Goal: Task Accomplishment & Management: Complete application form

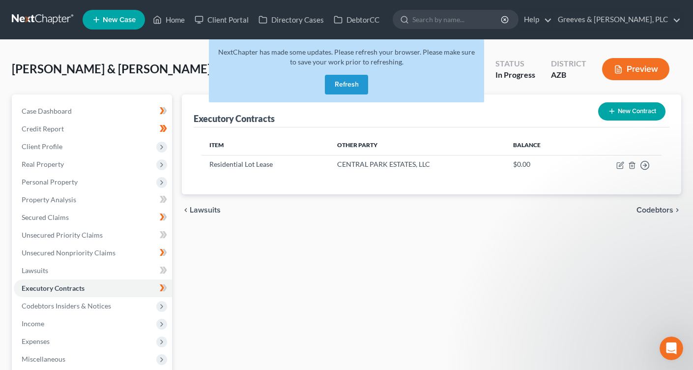
click at [346, 84] on button "Refresh" at bounding box center [346, 85] width 43 height 20
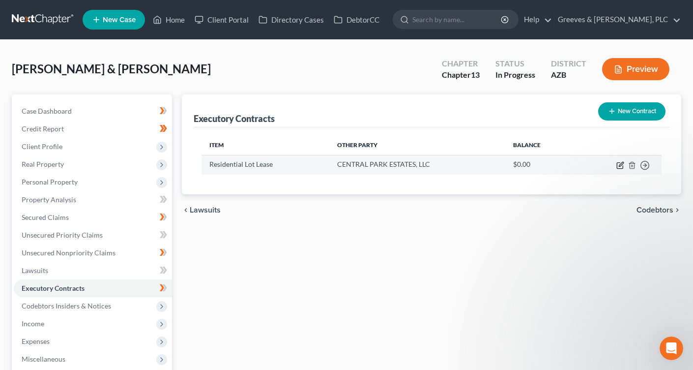
drag, startPoint x: 617, startPoint y: 165, endPoint x: 573, endPoint y: 163, distance: 44.3
click at [616, 165] on td "Move to D Move to E Move to F Move to Notice Only" at bounding box center [619, 164] width 86 height 19
click at [619, 169] on icon "button" at bounding box center [620, 166] width 6 height 6
select select "3"
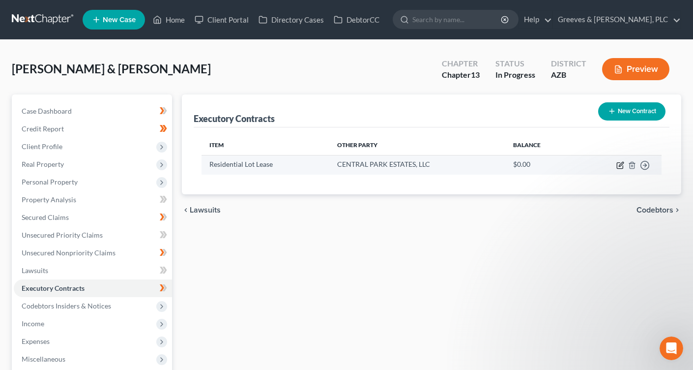
select select "2"
select select "0"
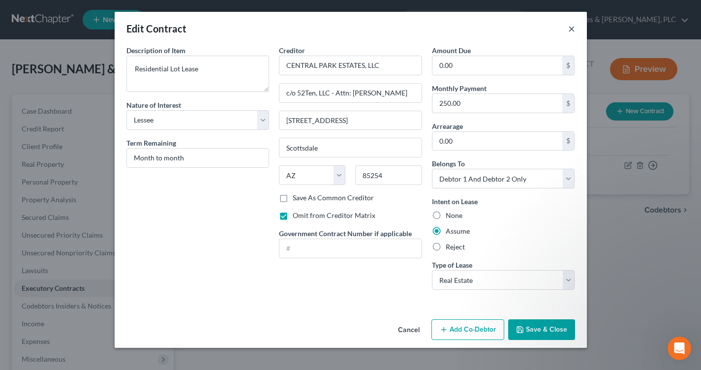
click at [571, 31] on button "×" at bounding box center [571, 29] width 7 height 12
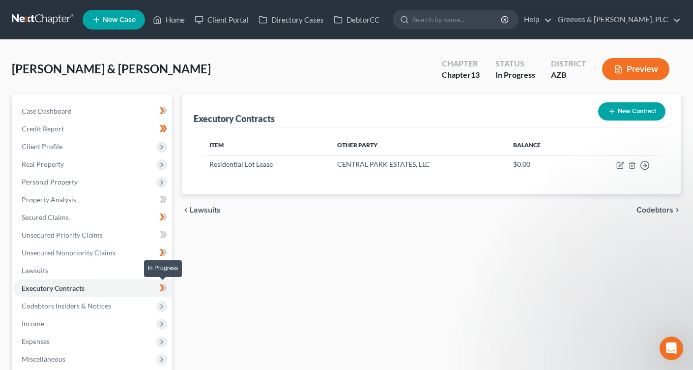
click at [165, 285] on icon at bounding box center [163, 288] width 7 height 12
click at [119, 254] on link "Unsecured Nonpriority Claims" at bounding box center [93, 253] width 158 height 18
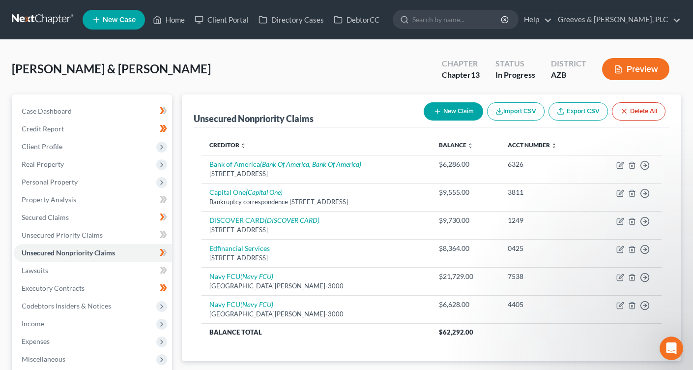
click at [158, 75] on div "[PERSON_NAME] & [PERSON_NAME] Upgraded Chapter Chapter 13 Status In Progress Di…" at bounding box center [347, 73] width 670 height 43
click at [119, 214] on link "Secured Claims" at bounding box center [93, 217] width 158 height 18
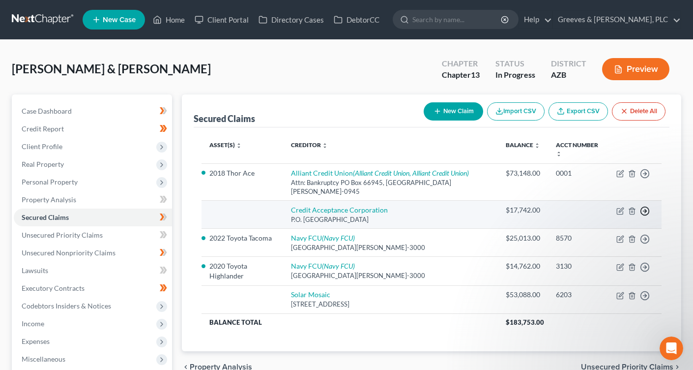
click at [645, 206] on icon "button" at bounding box center [645, 211] width 10 height 10
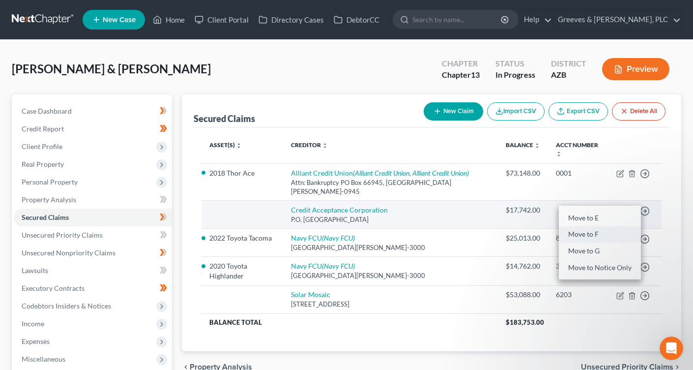
click at [580, 226] on link "Move to F" at bounding box center [600, 234] width 82 height 17
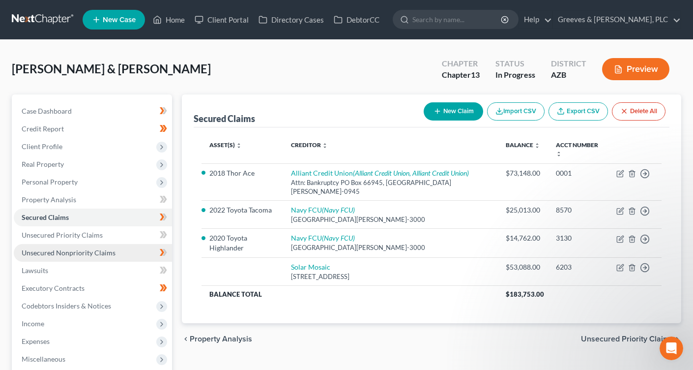
click at [136, 257] on link "Unsecured Nonpriority Claims" at bounding box center [93, 253] width 158 height 18
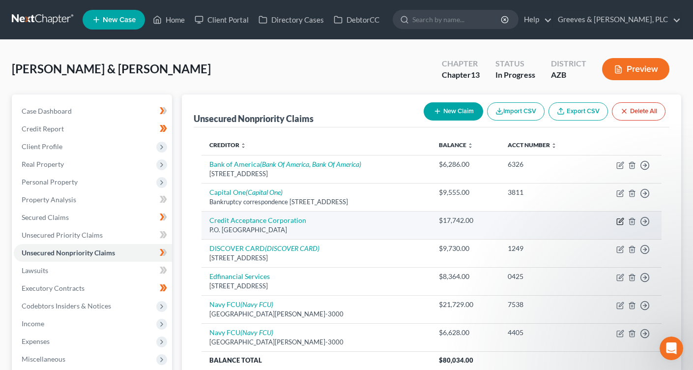
click at [621, 219] on icon "button" at bounding box center [621, 220] width 4 height 4
select select "23"
select select "2"
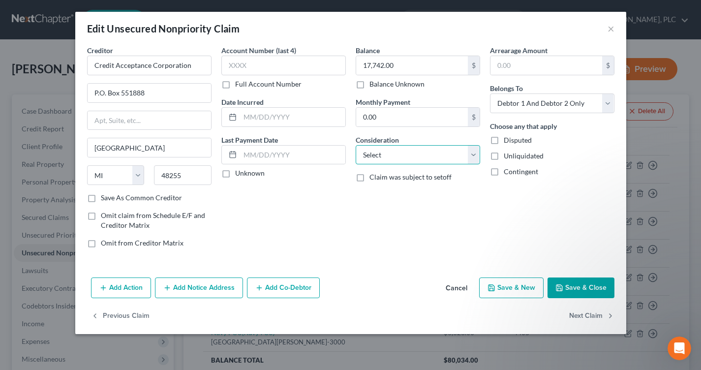
click at [475, 160] on select "Select Cable / Satellite Services Collection Agency Credit Card Debt Debt Couns…" at bounding box center [417, 155] width 124 height 20
select select "4"
click at [355, 145] on select "Select Cable / Satellite Services Collection Agency Credit Card Debt Debt Couns…" at bounding box center [417, 155] width 124 height 20
click at [138, 287] on button "Add Action" at bounding box center [121, 287] width 60 height 21
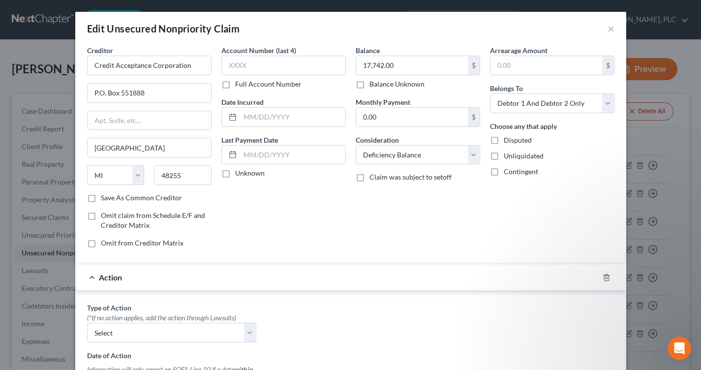
click at [325, 239] on div "Account Number (last 4) Full Account Number Date Incurred Last Payment Date Unk…" at bounding box center [283, 150] width 134 height 210
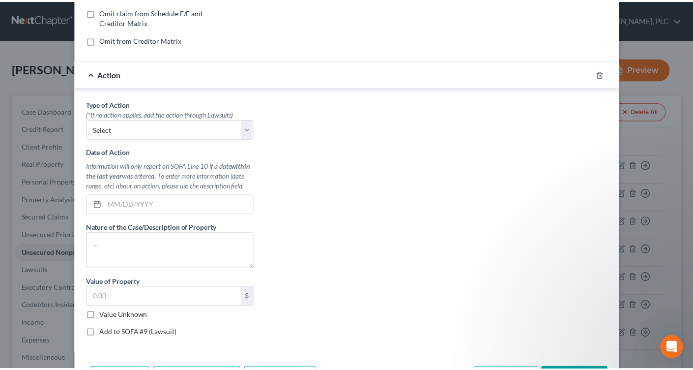
scroll to position [256, 0]
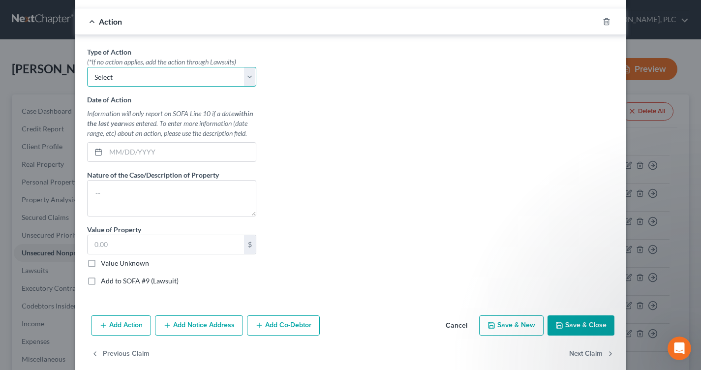
click at [250, 81] on select "Select Repossession Garnishment Foreclosure Personal Injury Attached, Seized, O…" at bounding box center [171, 77] width 169 height 20
select select "0"
click at [87, 67] on select "Select Repossession Garnishment Foreclosure Personal Injury Attached, Seized, O…" at bounding box center [171, 77] width 169 height 20
click at [165, 153] on input "text" at bounding box center [181, 152] width 150 height 19
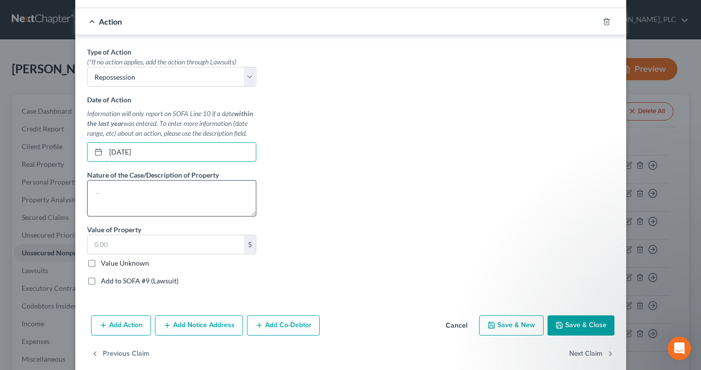
type input "[DATE]"
click at [227, 206] on textarea at bounding box center [171, 198] width 169 height 36
paste textarea "2016 dodge grand caravan"
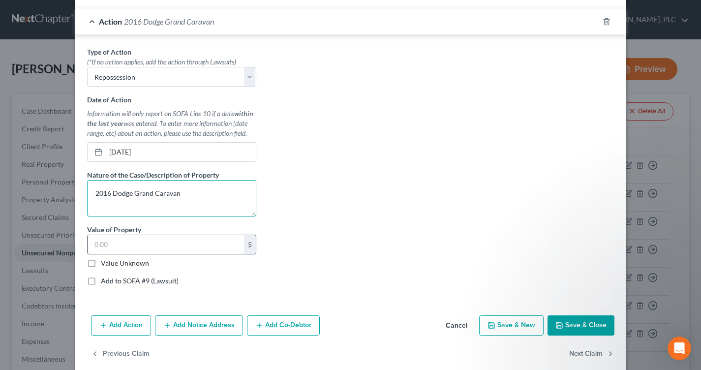
type textarea "2016 Dodge Grand Caravan"
click at [227, 248] on input "text" at bounding box center [166, 244] width 156 height 19
type input "3,000"
click at [568, 327] on button "Save & Close" at bounding box center [580, 325] width 67 height 21
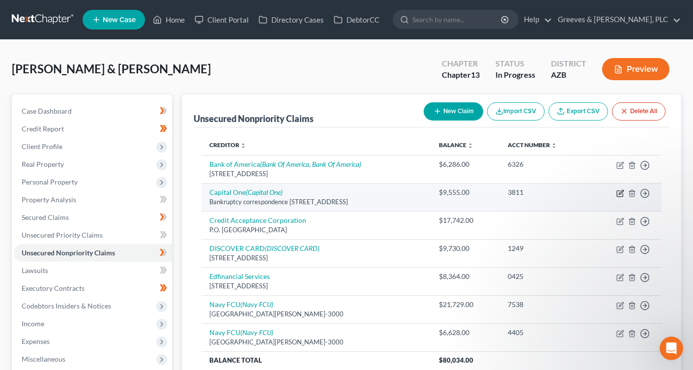
click at [619, 192] on icon "button" at bounding box center [620, 193] width 8 height 8
select select "10"
select select "2"
select select "0"
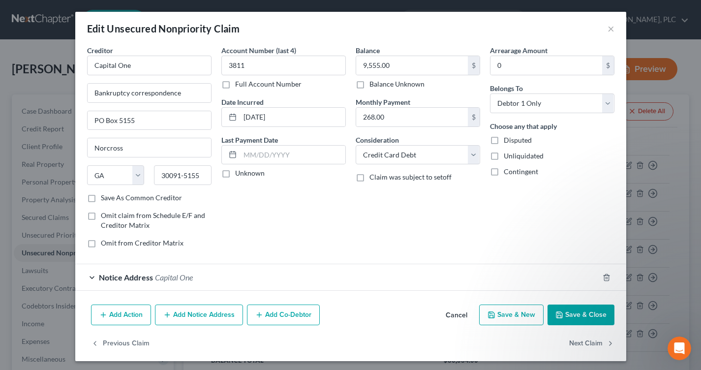
click at [235, 170] on label "Unknown" at bounding box center [249, 173] width 29 height 10
click at [239, 170] on input "Unknown" at bounding box center [242, 171] width 6 height 6
checkbox input "true"
click at [549, 316] on button "Save & Close" at bounding box center [580, 314] width 67 height 21
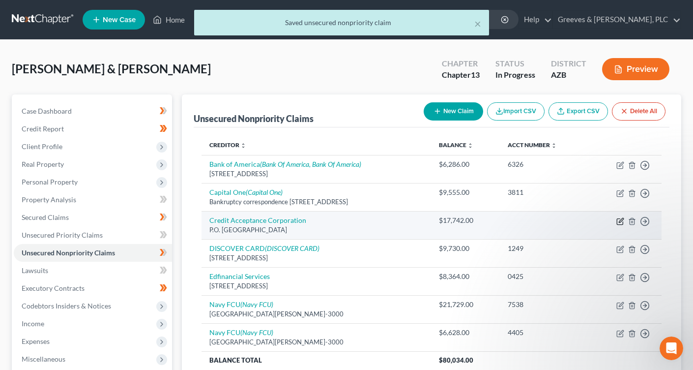
click at [619, 220] on icon "button" at bounding box center [620, 221] width 8 height 8
select select "23"
select select "4"
select select "2"
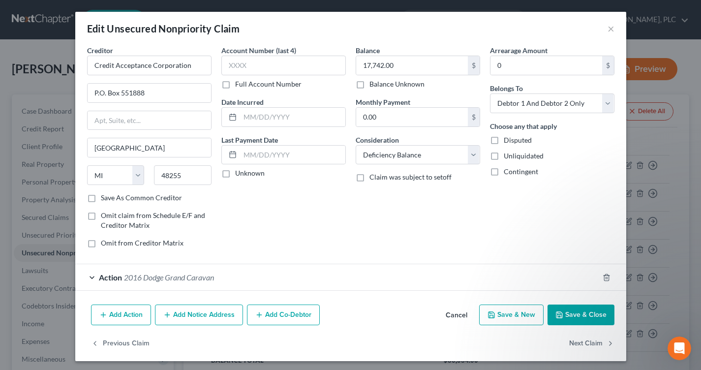
click at [235, 176] on label "Unknown" at bounding box center [249, 173] width 29 height 10
click at [239, 175] on input "Unknown" at bounding box center [242, 171] width 6 height 6
checkbox input "true"
click at [568, 314] on button "Save & Close" at bounding box center [580, 314] width 67 height 21
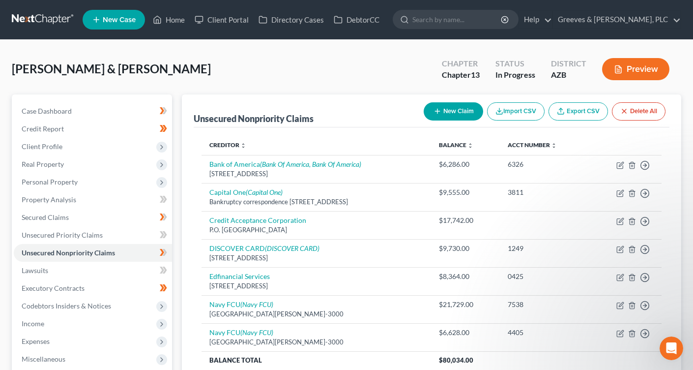
click at [152, 75] on div "[PERSON_NAME] & [PERSON_NAME] Upgraded Chapter Chapter 13 Status In Progress Di…" at bounding box center [347, 73] width 670 height 43
click at [133, 214] on link "Secured Claims" at bounding box center [93, 217] width 158 height 18
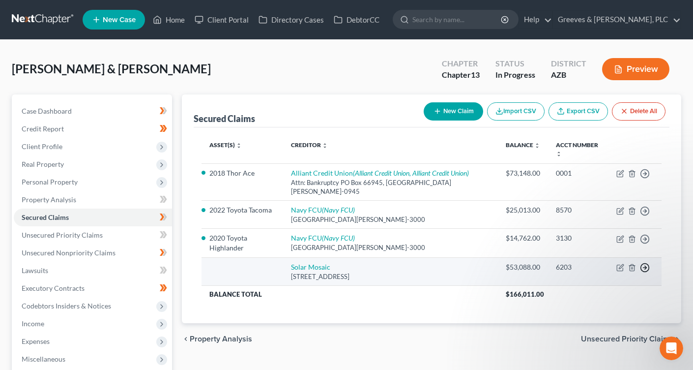
click at [644, 263] on icon "button" at bounding box center [645, 268] width 10 height 10
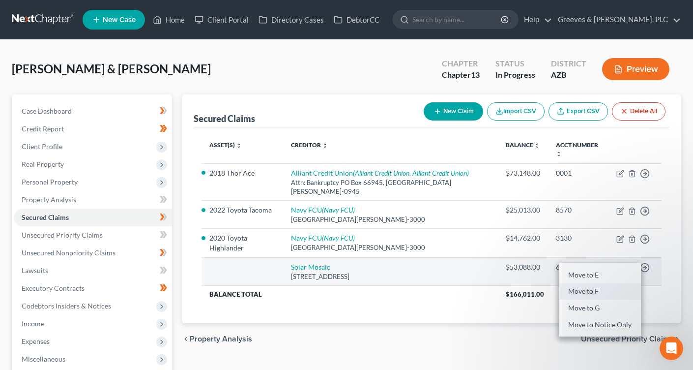
click at [584, 283] on link "Move to F" at bounding box center [600, 291] width 82 height 17
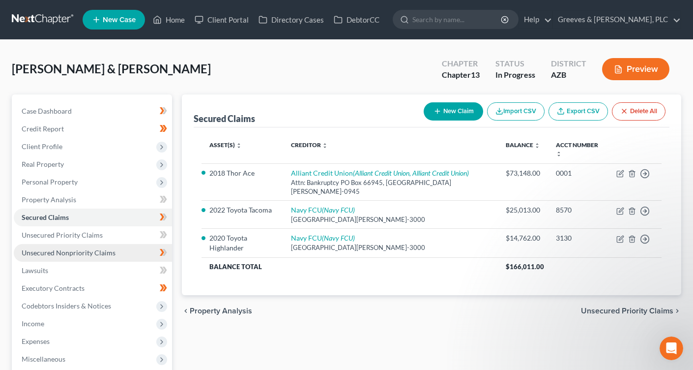
click at [138, 249] on link "Unsecured Nonpriority Claims" at bounding box center [93, 253] width 158 height 18
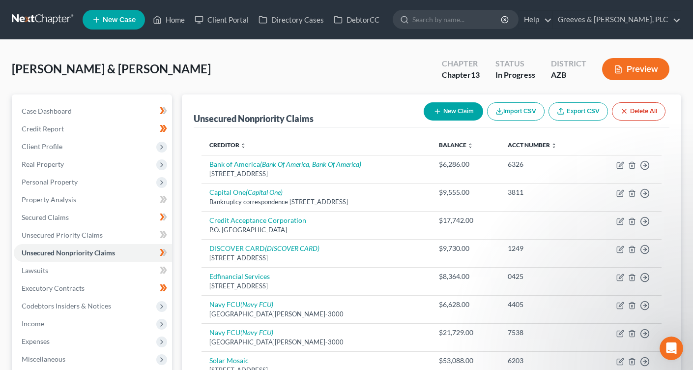
click at [411, 89] on div "[PERSON_NAME] & [PERSON_NAME] Upgraded Chapter Chapter 13 Status In Progress Di…" at bounding box center [347, 73] width 670 height 43
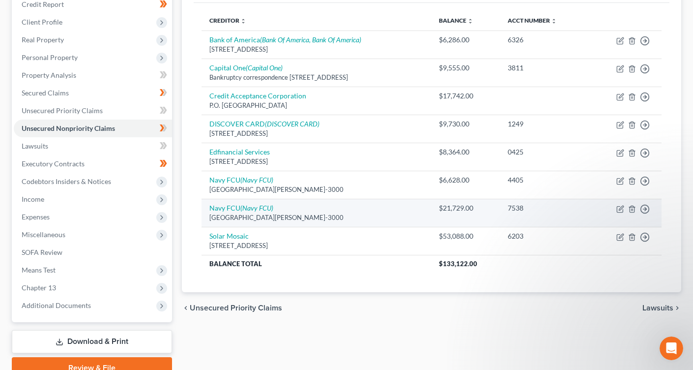
scroll to position [157, 0]
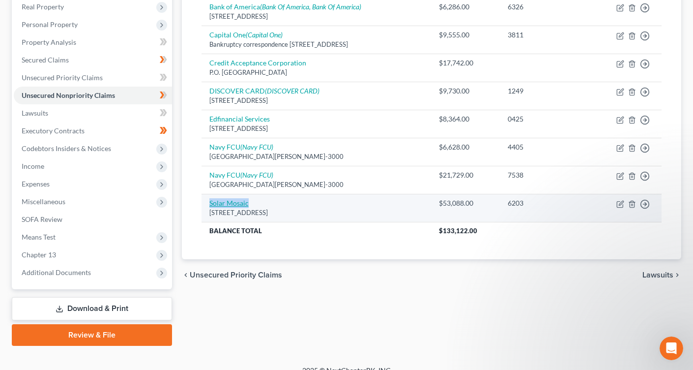
drag, startPoint x: 257, startPoint y: 206, endPoint x: 210, endPoint y: 200, distance: 46.7
click at [210, 200] on td "Solar Mosaic [STREET_ADDRESS]" at bounding box center [317, 208] width 230 height 28
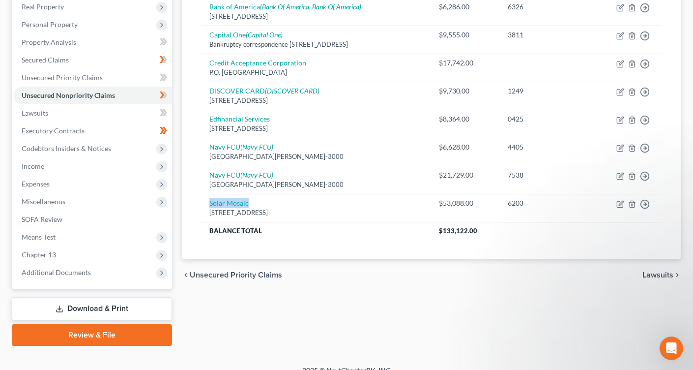
copy link "Solar Mosaic"
click at [498, 270] on div "chevron_left Unsecured Priority Claims Lawsuits chevron_right" at bounding box center [432, 274] width 500 height 31
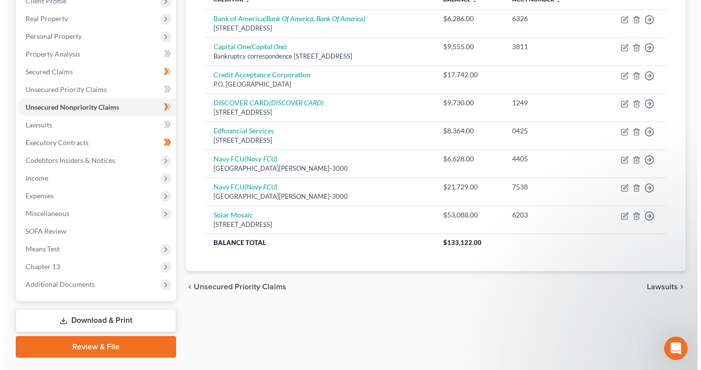
scroll to position [151, 0]
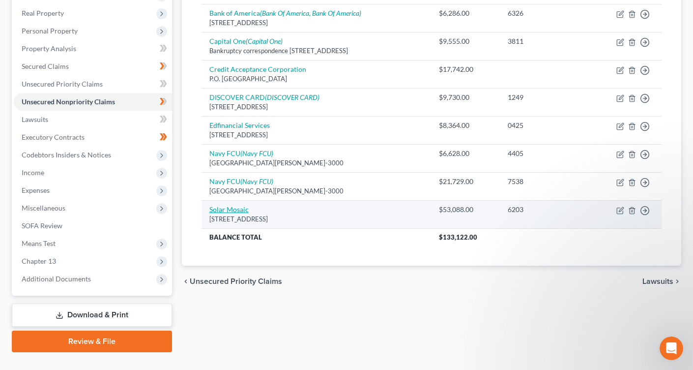
click at [243, 210] on link "Solar Mosaic" at bounding box center [228, 209] width 39 height 8
select select "4"
select select "0"
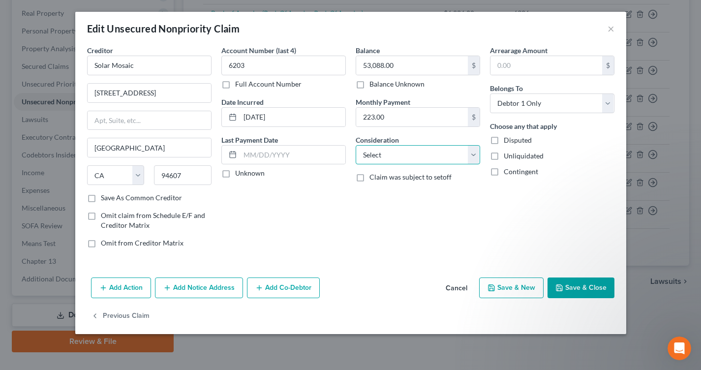
click at [477, 156] on select "Select Cable / Satellite Services Collection Agency Credit Card Debt Debt Couns…" at bounding box center [417, 155] width 124 height 20
select select "14"
click at [355, 145] on select "Select Cable / Satellite Services Collection Agency Credit Card Debt Debt Couns…" at bounding box center [417, 155] width 124 height 20
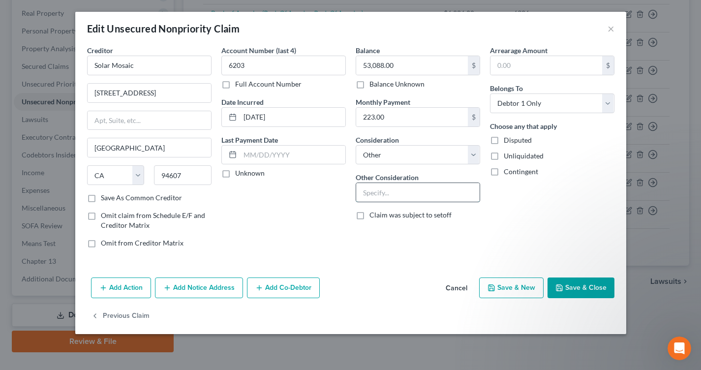
click at [389, 194] on input "text" at bounding box center [417, 192] width 123 height 19
type input "Co-signed on solar panels"
click at [160, 96] on input "[STREET_ADDRESS]" at bounding box center [149, 93] width 123 height 19
type input "[STREET_ADDRESS]"
click at [207, 284] on button "Add Notice Address" at bounding box center [199, 287] width 88 height 21
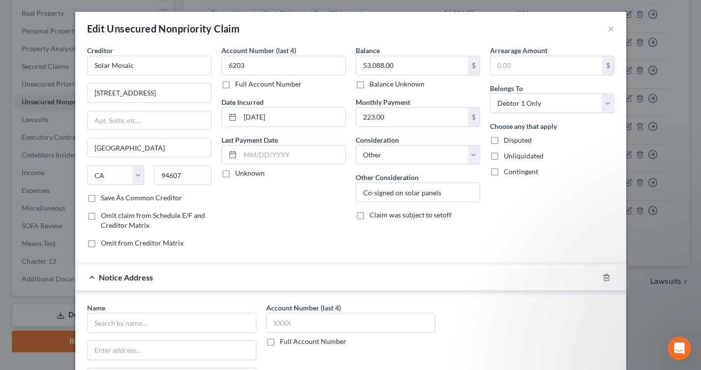
click at [257, 234] on div "Account Number (last 4) 6203 Full Account Number Date Incurred [DATE] Last Paym…" at bounding box center [283, 150] width 134 height 210
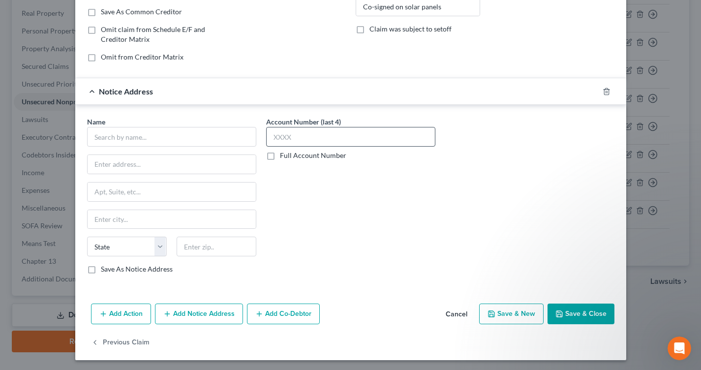
scroll to position [188, 0]
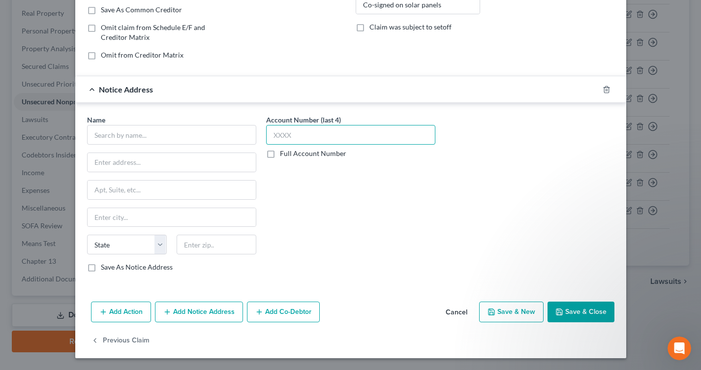
click at [296, 138] on input "text" at bounding box center [350, 135] width 169 height 20
type input "6203"
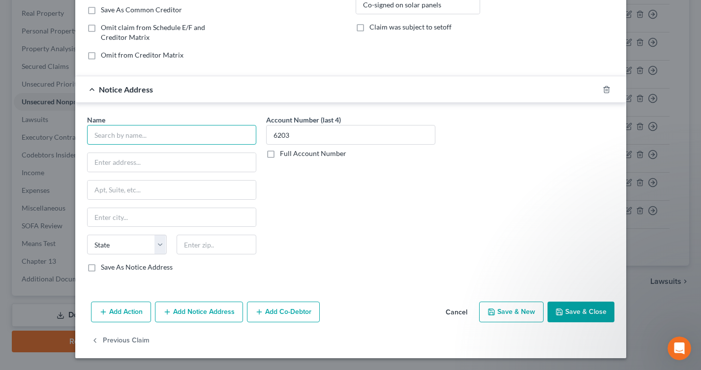
click at [205, 136] on input "text" at bounding box center [171, 135] width 169 height 20
paste input "SOLAR MOSAIC LLC"
type input "SOLAR MOSAIC LLC"
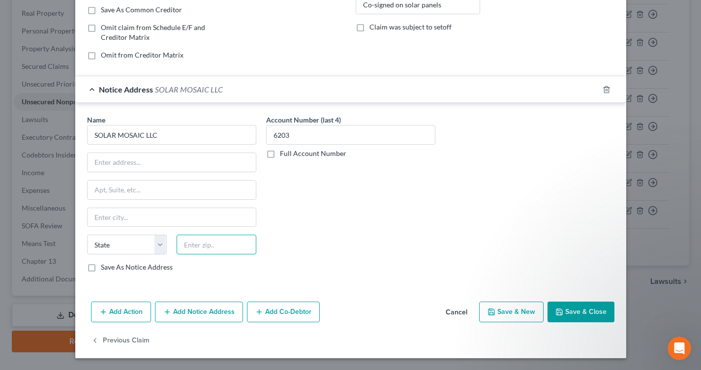
click at [208, 248] on input "text" at bounding box center [216, 245] width 80 height 20
type input "94607"
type input "[GEOGRAPHIC_DATA]"
select select "4"
click at [207, 165] on input "text" at bounding box center [172, 162] width 168 height 19
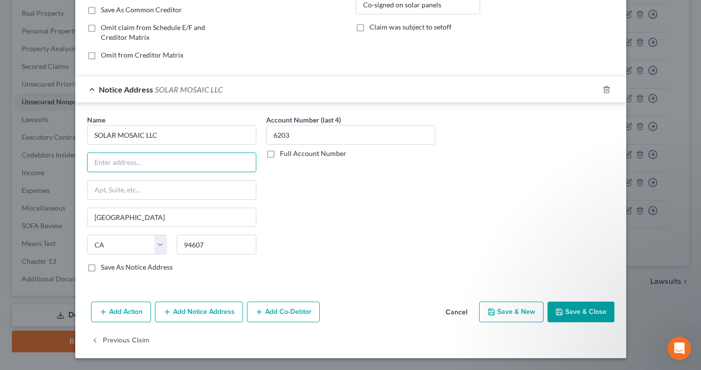
paste input "[STREET_ADDRESS]"
type input "[STREET_ADDRESS]"
click at [202, 244] on input "94607" at bounding box center [216, 245] width 80 height 20
paste input "94607-3296"
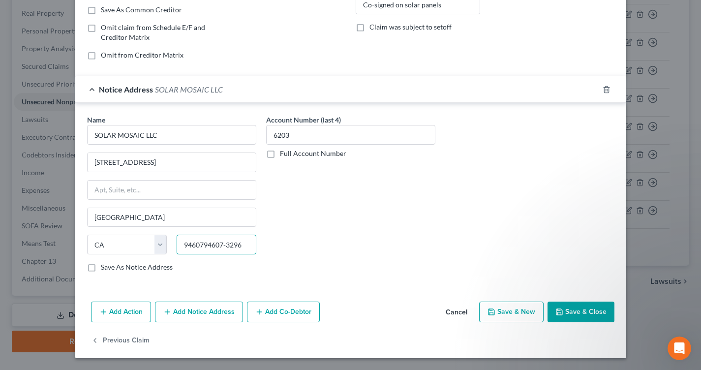
click at [202, 246] on input "9460794607-3296" at bounding box center [216, 245] width 80 height 20
type input "94607-3296"
click at [353, 227] on div "Account Number (last 4) 6203 Full Account Number" at bounding box center [350, 197] width 179 height 165
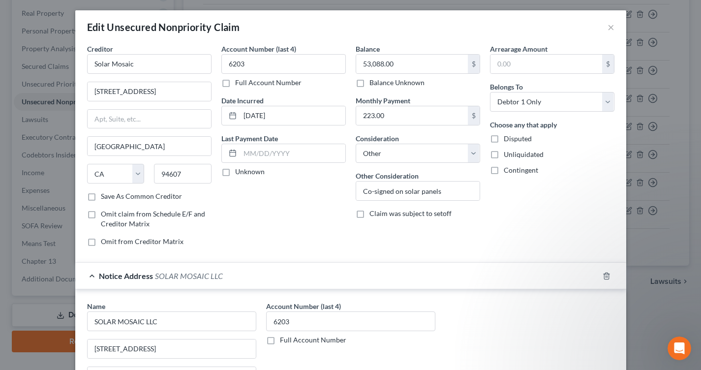
scroll to position [0, 0]
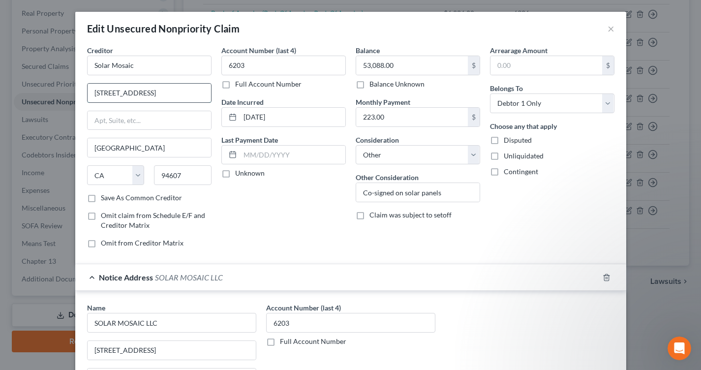
click at [142, 95] on input "[STREET_ADDRESS]" at bounding box center [149, 93] width 123 height 19
click at [101, 202] on label "Save As Common Creditor" at bounding box center [141, 198] width 81 height 10
click at [105, 199] on input "Save As Common Creditor" at bounding box center [108, 196] width 6 height 6
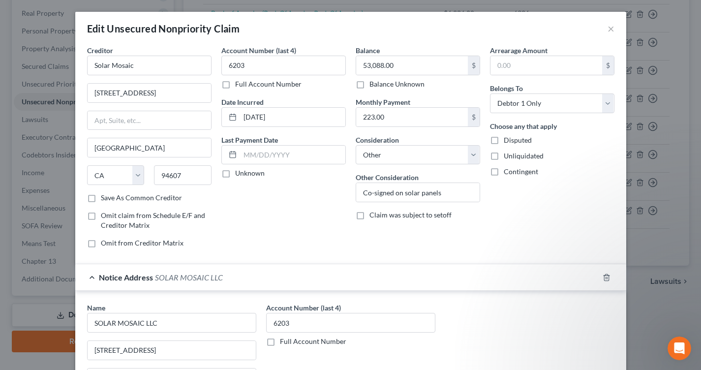
checkbox input "true"
click at [279, 215] on div "Account Number (last 4) 6203 Full Account Number Date Incurred [DATE] Last Paym…" at bounding box center [283, 150] width 134 height 210
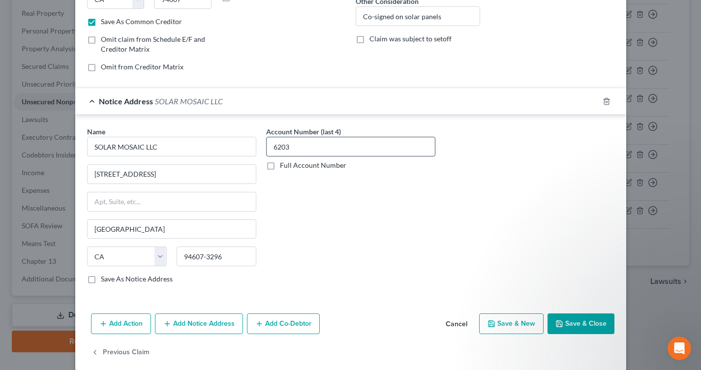
scroll to position [188, 0]
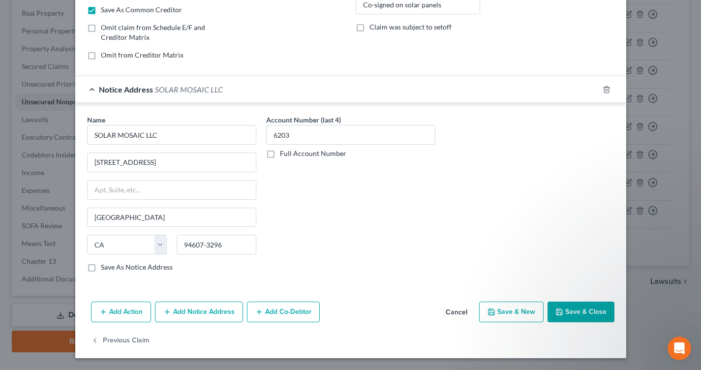
click at [101, 268] on label "Save As Notice Address" at bounding box center [137, 267] width 72 height 10
click at [105, 268] on input "Save As Notice Address" at bounding box center [108, 265] width 6 height 6
checkbox input "true"
click at [351, 253] on div "Account Number (last 4) 6203 Full Account Number" at bounding box center [350, 197] width 179 height 165
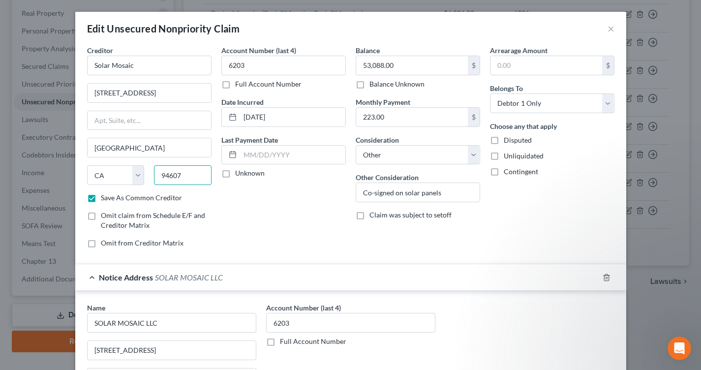
click at [176, 176] on input "94607" at bounding box center [183, 175] width 58 height 20
type input "9"
paste input "94612-2820"
type input "94612-2820"
click at [385, 239] on div "Balance 53,088.00 $ Balance Unknown Balance Undetermined 53,088.00 $ Balance Un…" at bounding box center [418, 150] width 134 height 210
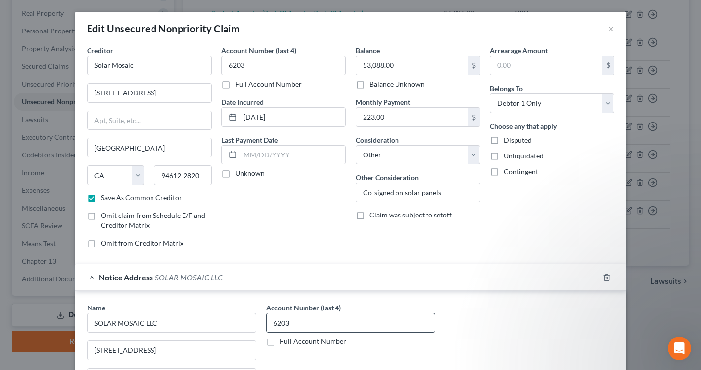
scroll to position [188, 0]
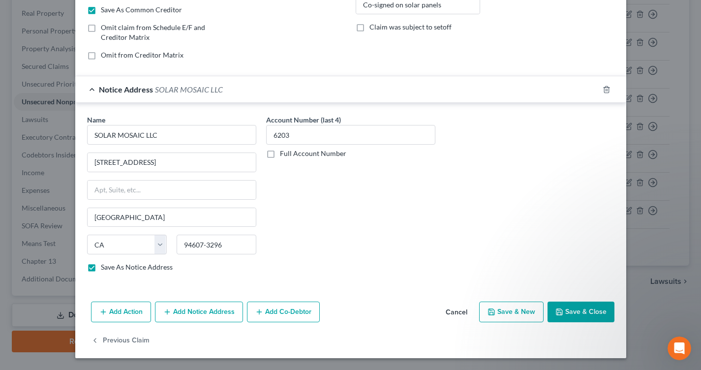
click at [551, 315] on button "Save & Close" at bounding box center [580, 311] width 67 height 21
checkbox input "false"
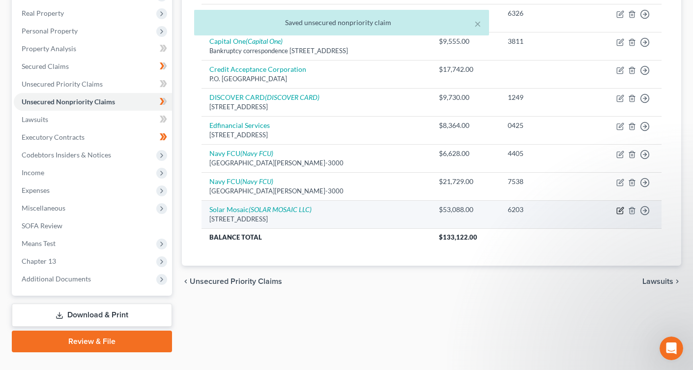
click at [619, 211] on icon "button" at bounding box center [621, 209] width 4 height 4
select select "4"
select select "14"
select select "0"
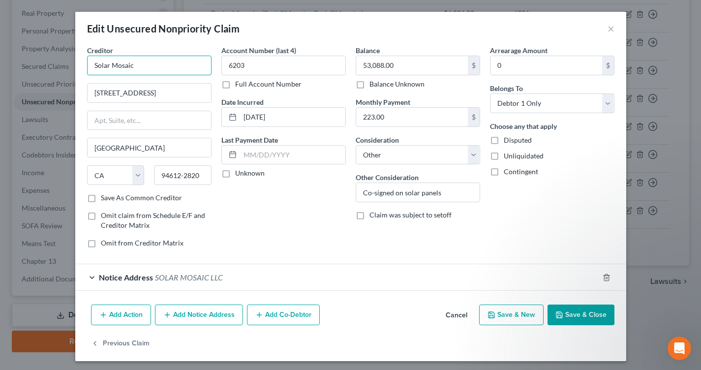
drag, startPoint x: 157, startPoint y: 68, endPoint x: 87, endPoint y: 70, distance: 70.3
click at [87, 70] on input "Solar Mosaic" at bounding box center [149, 66] width 124 height 20
click at [200, 319] on button "Add Notice Address" at bounding box center [199, 314] width 88 height 21
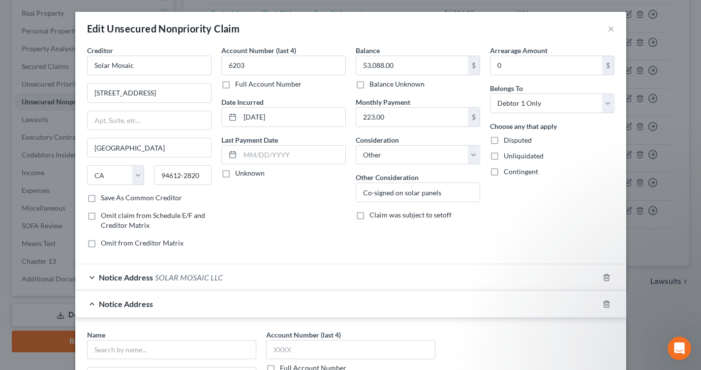
click at [263, 225] on div "Account Number (last 4) 6203 Full Account Number Date Incurred [DATE] Last Paym…" at bounding box center [283, 150] width 134 height 210
click at [226, 348] on input "text" at bounding box center [171, 350] width 169 height 20
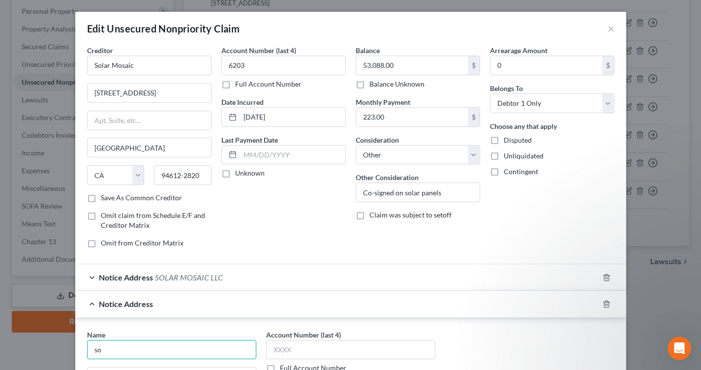
scroll to position [171, 0]
click at [325, 173] on div "Unknown" at bounding box center [283, 173] width 124 height 10
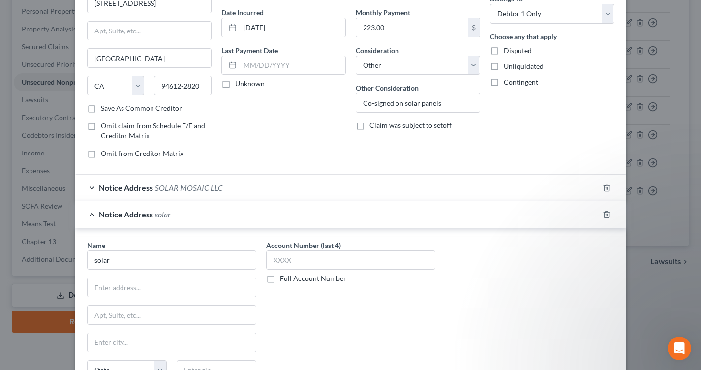
scroll to position [98, 0]
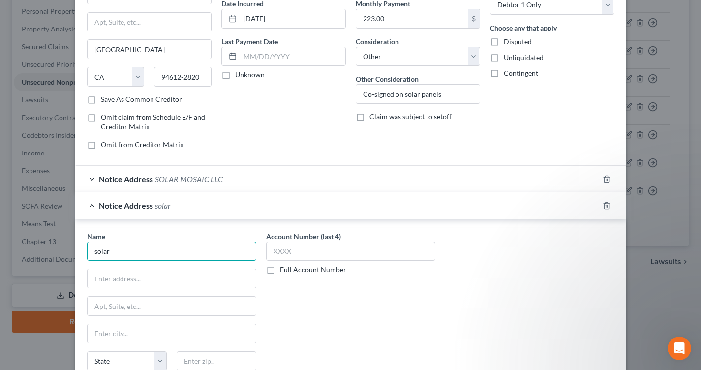
click at [220, 252] on input "solar" at bounding box center [171, 251] width 169 height 20
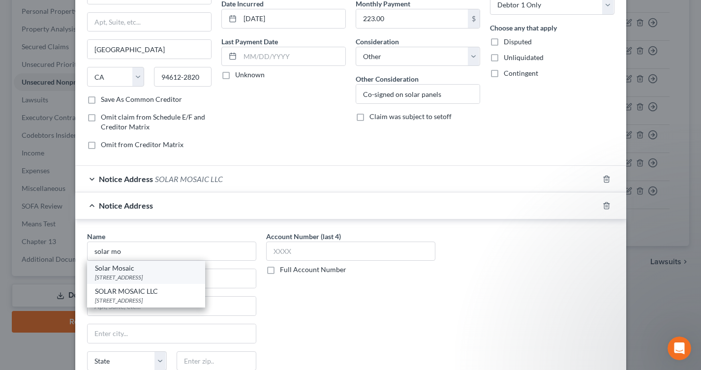
click at [193, 274] on div "[STREET_ADDRESS]" at bounding box center [146, 277] width 102 height 8
type input "Solar Mosaic"
type input "[STREET_ADDRESS]"
type input "[GEOGRAPHIC_DATA]"
select select "4"
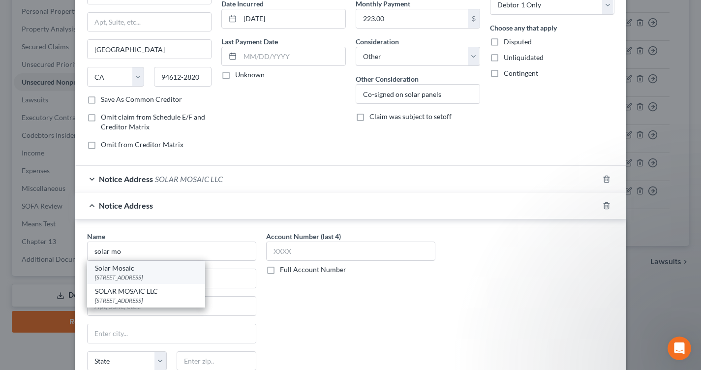
type input "94612-2820"
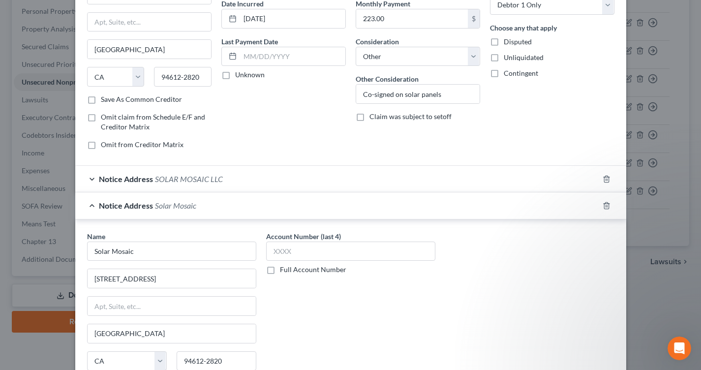
click at [344, 178] on div "Notice Address SOLAR MOSAIC LLC" at bounding box center [336, 179] width 523 height 26
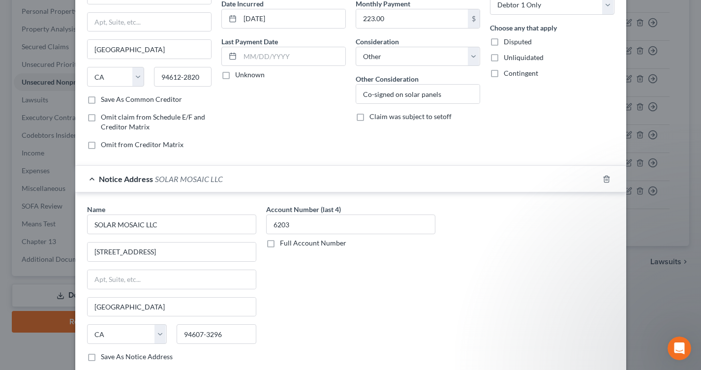
click at [344, 178] on div "Notice Address SOLAR MOSAIC LLC" at bounding box center [336, 179] width 523 height 26
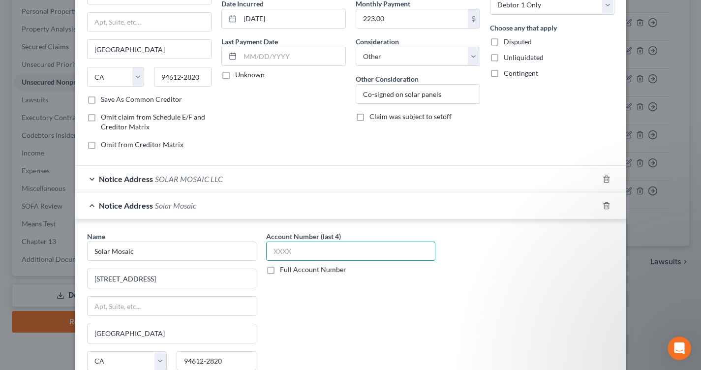
click at [350, 247] on input "text" at bounding box center [350, 251] width 169 height 20
type input "6203"
click at [335, 126] on div "Account Number (last 4) 6203 Full Account Number Date Incurred [DATE] Last Paym…" at bounding box center [283, 52] width 134 height 210
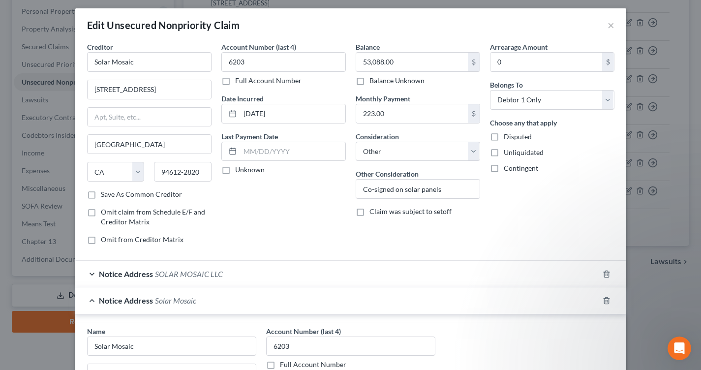
scroll to position [0, 0]
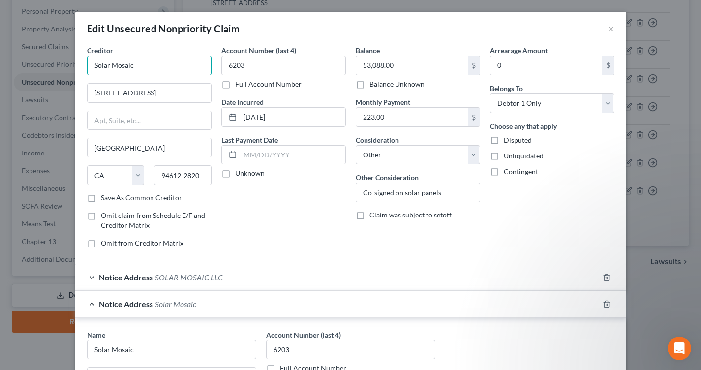
click at [169, 66] on input "Solar Mosaic" at bounding box center [149, 66] width 124 height 20
type input "S"
paste input "SOLAR MOSAIC LLC"
type input "SOLAR MOSAIC LLC"
click at [169, 101] on input "[STREET_ADDRESS]" at bounding box center [149, 93] width 123 height 19
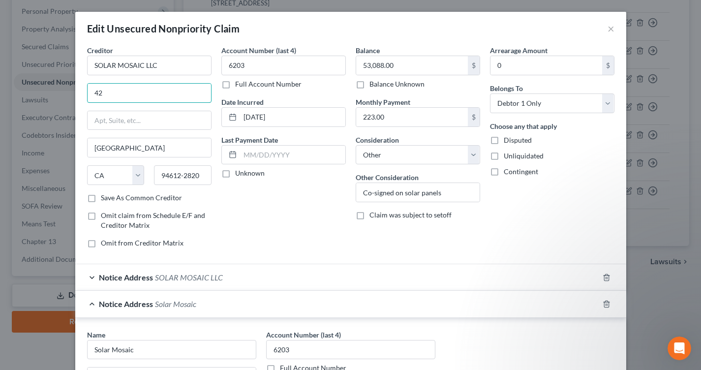
type input "4"
paste input "C T CORPORATION SYSTEM"
type input "C T CORPORATION SYSTEM"
click at [186, 178] on input "94612-2820" at bounding box center [183, 175] width 58 height 20
type input "9"
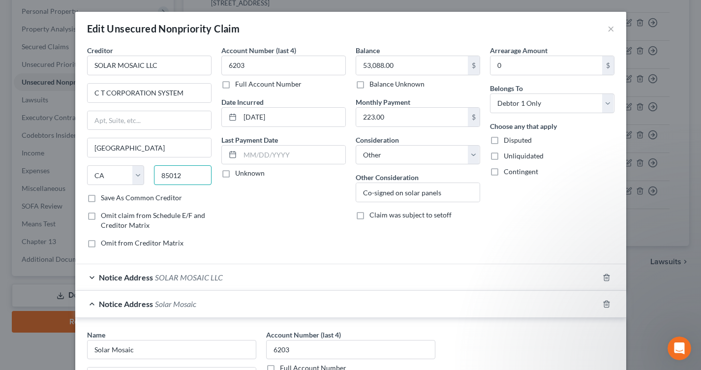
type input "85012"
type input "Phoenix"
select select "3"
click at [351, 243] on div "Balance 53,088.00 $ Balance Unknown Balance Undetermined 53,088.00 $ Balance Un…" at bounding box center [418, 150] width 134 height 210
click at [153, 121] on input "text" at bounding box center [149, 120] width 123 height 19
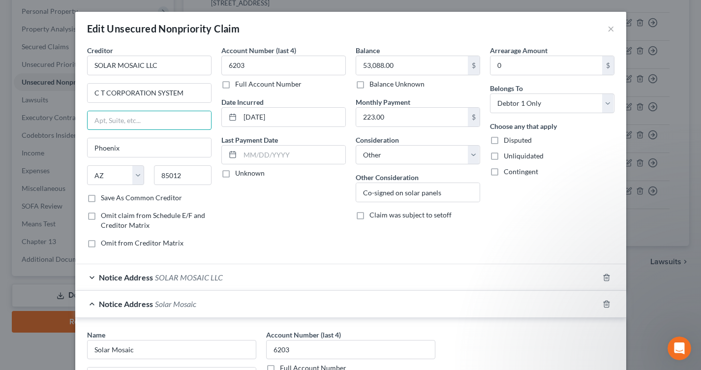
paste input "[STREET_ADDRESS]"
type input "[STREET_ADDRESS]"
click at [186, 171] on input "85012" at bounding box center [183, 175] width 58 height 20
type input "85012-1995"
click at [319, 238] on div "Account Number (last 4) 6203 Full Account Number Date Incurred [DATE] Last Paym…" at bounding box center [283, 150] width 134 height 210
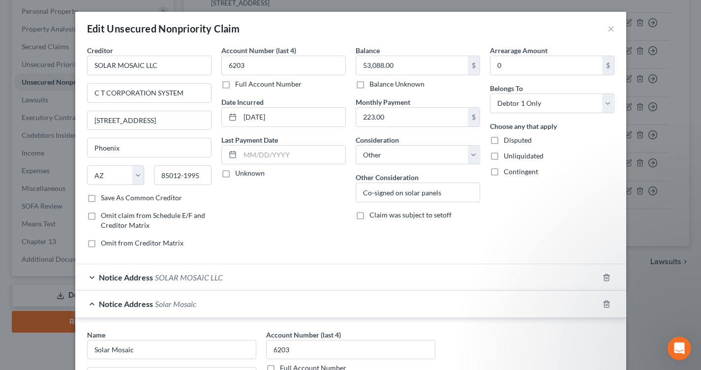
click at [101, 199] on label "Save As Common Creditor" at bounding box center [141, 198] width 81 height 10
click at [105, 199] on input "Save As Common Creditor" at bounding box center [108, 196] width 6 height 6
checkbox input "true"
click at [160, 99] on input "C T CORPORATION SYSTEM" at bounding box center [149, 93] width 123 height 19
type input "c/o C T CORPORATION SYSTEM"
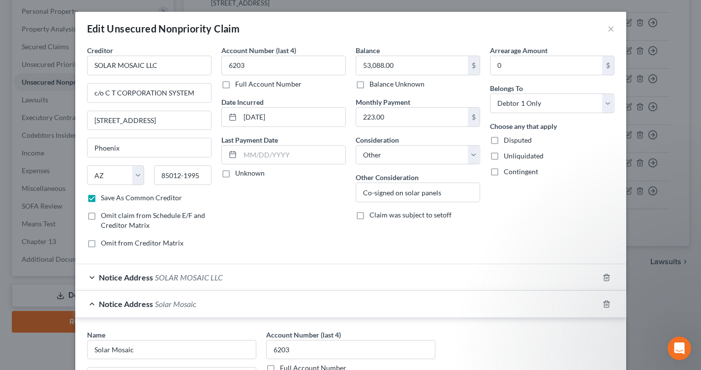
click at [383, 245] on div "Balance 53,088.00 $ Balance Unknown Balance Undetermined 53,088.00 $ Balance Un…" at bounding box center [418, 150] width 134 height 210
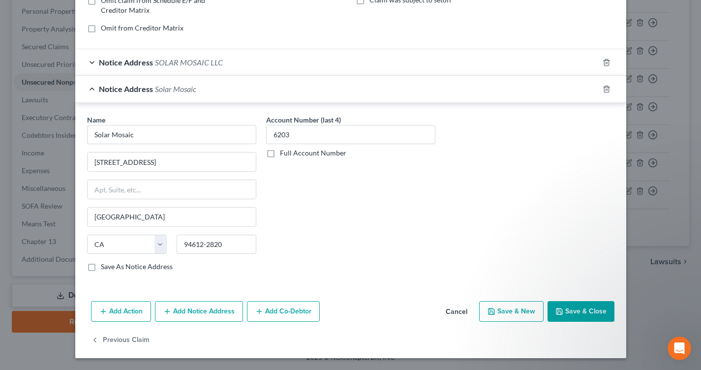
click at [559, 310] on icon "button" at bounding box center [559, 311] width 6 height 6
checkbox input "false"
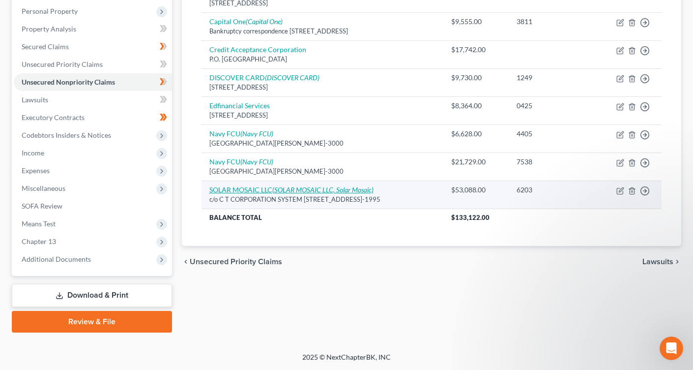
click at [350, 194] on icon "(SOLAR MOSAIC LLC, Solar Mosaic)" at bounding box center [322, 189] width 101 height 8
select select "3"
select select "14"
select select "0"
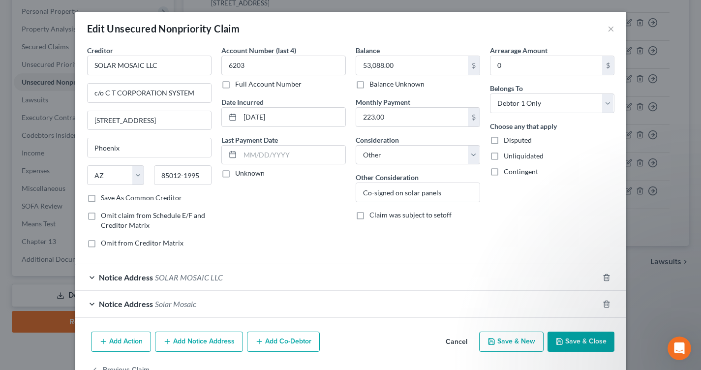
click at [411, 238] on div "Balance 53,088.00 $ Balance Unknown Balance Undetermined 53,088.00 $ Balance Un…" at bounding box center [418, 150] width 134 height 210
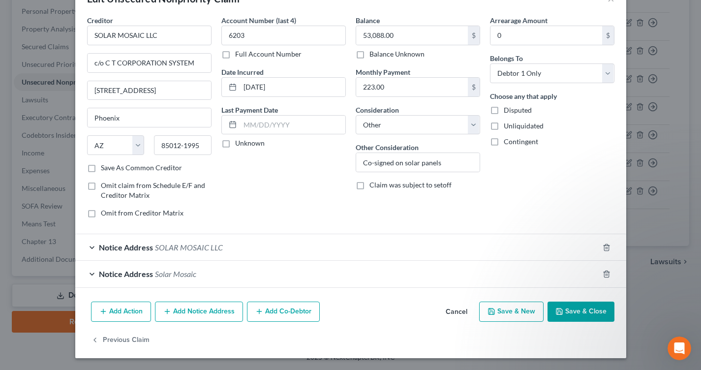
click at [213, 307] on button "Add Notice Address" at bounding box center [199, 311] width 88 height 21
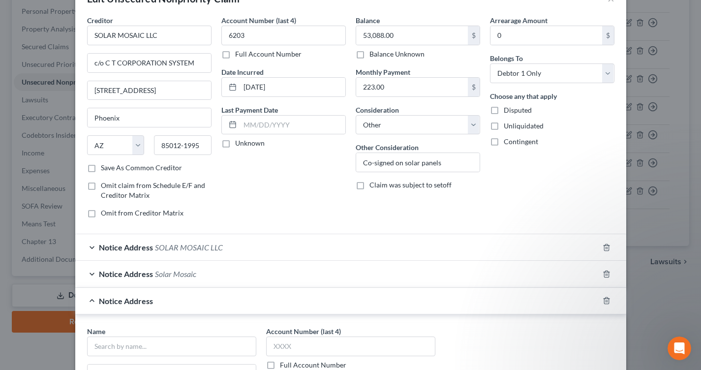
click at [253, 249] on div "Notice Address SOLAR MOSAIC LLC" at bounding box center [336, 247] width 523 height 26
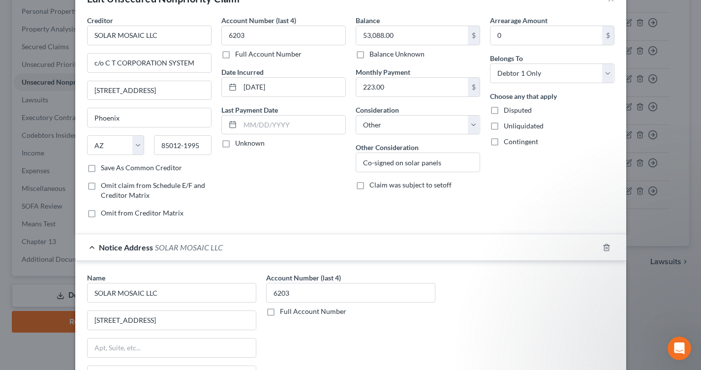
click at [253, 249] on div "Notice Address SOLAR MOSAIC LLC" at bounding box center [336, 247] width 523 height 26
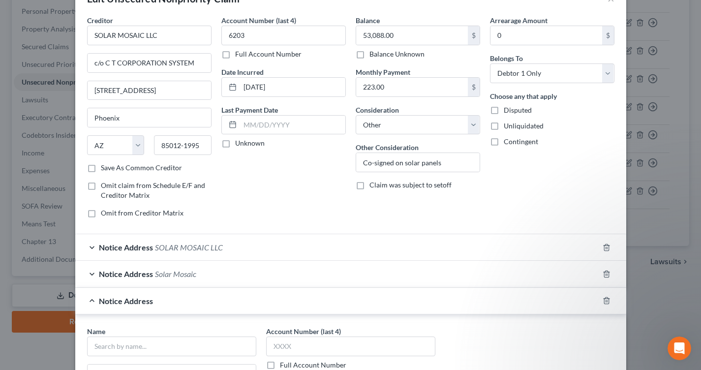
click at [256, 211] on div "Account Number (last 4) 6203 Full Account Number Date Incurred [DATE] Last Paym…" at bounding box center [283, 120] width 134 height 210
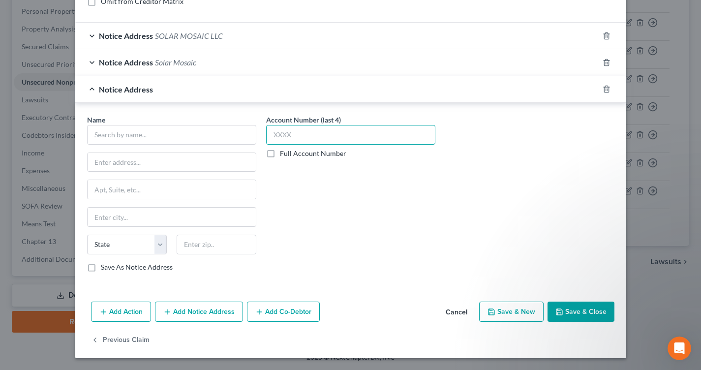
click at [312, 139] on input "text" at bounding box center [350, 135] width 169 height 20
type input "u"
type input "6203"
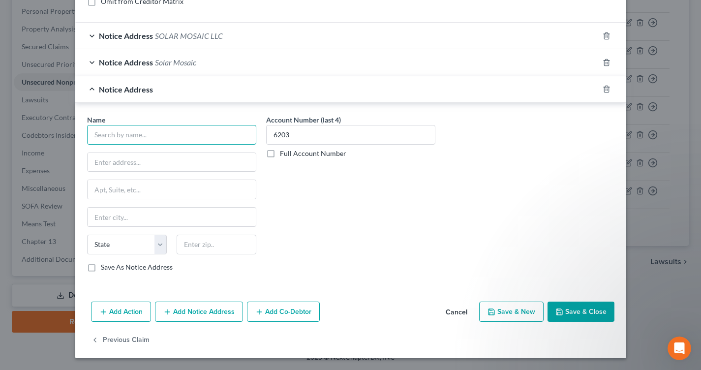
click at [208, 135] on input "text" at bounding box center [171, 135] width 169 height 20
paste input "Solar Servicing LLC"
type input "Solar Servicing LLC"
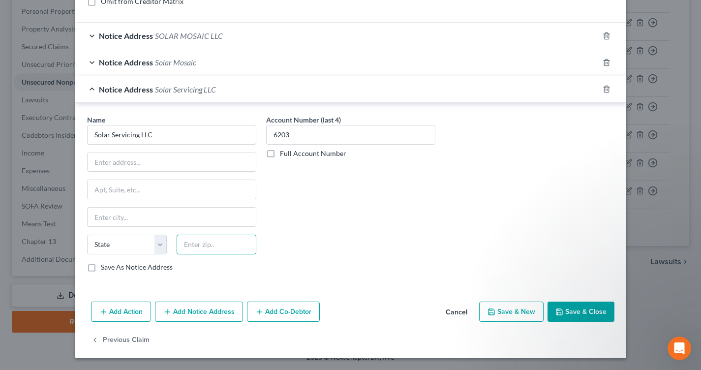
click at [215, 245] on input "text" at bounding box center [216, 245] width 80 height 20
type input "20815"
type input "Chevy Chase"
select select "21"
click at [189, 170] on input "text" at bounding box center [172, 162] width 168 height 19
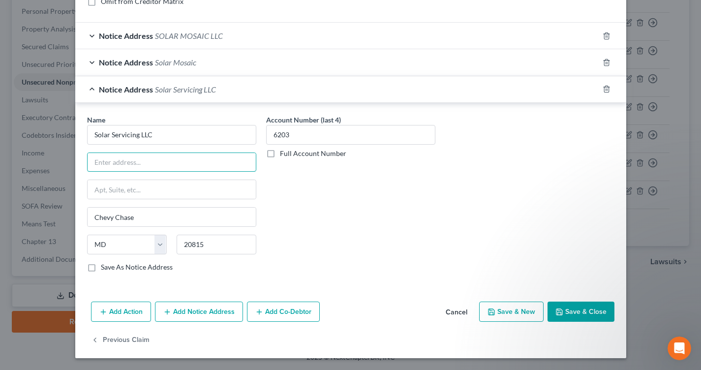
paste input "[STREET_ADDRESS][PERSON_NAME]"
type input "[STREET_ADDRESS][PERSON_NAME]"
click at [210, 249] on input "20815" at bounding box center [216, 245] width 80 height 20
type input "2"
type input "."
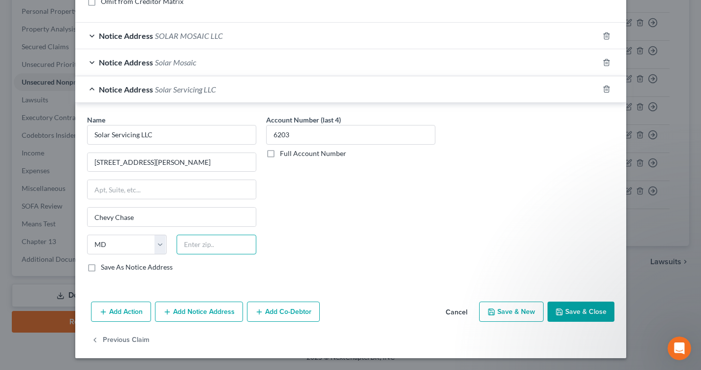
paste input "20815-3791"
type input "20815-3791"
click at [101, 269] on label "Save As Notice Address" at bounding box center [137, 267] width 72 height 10
click at [105, 268] on input "Save As Notice Address" at bounding box center [108, 265] width 6 height 6
click at [562, 304] on button "Save & Close" at bounding box center [580, 311] width 67 height 21
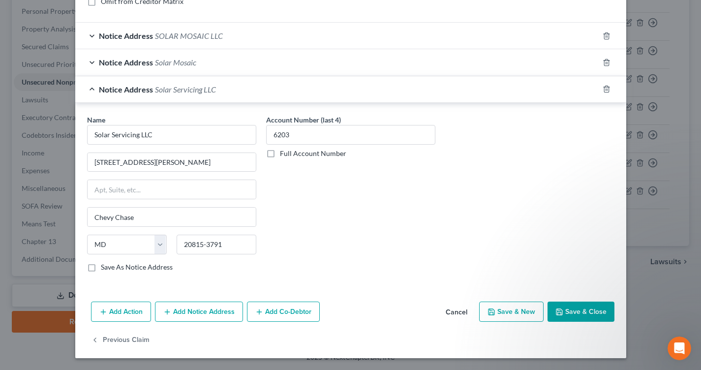
checkbox input "false"
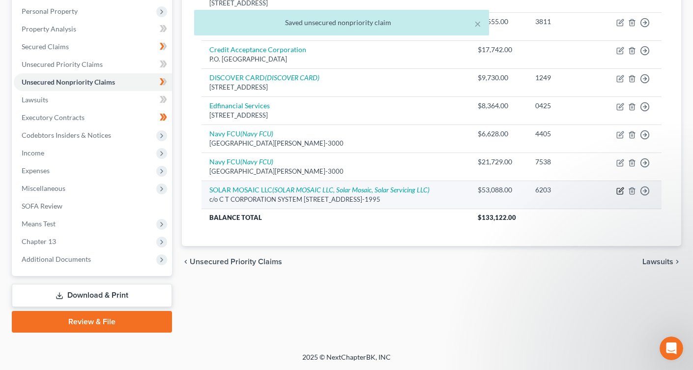
click at [617, 191] on icon "button" at bounding box center [620, 191] width 6 height 6
select select "3"
select select "14"
select select "0"
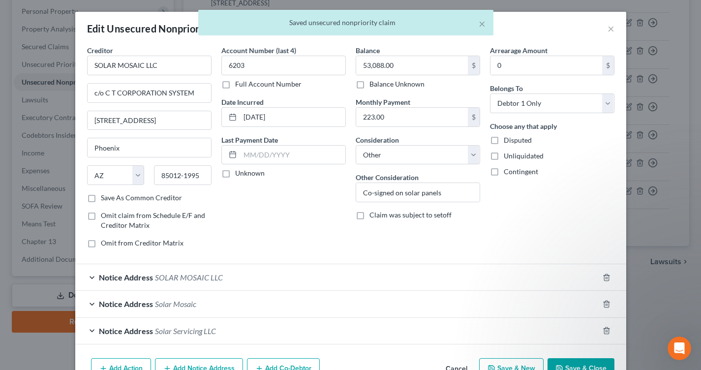
scroll to position [57, 0]
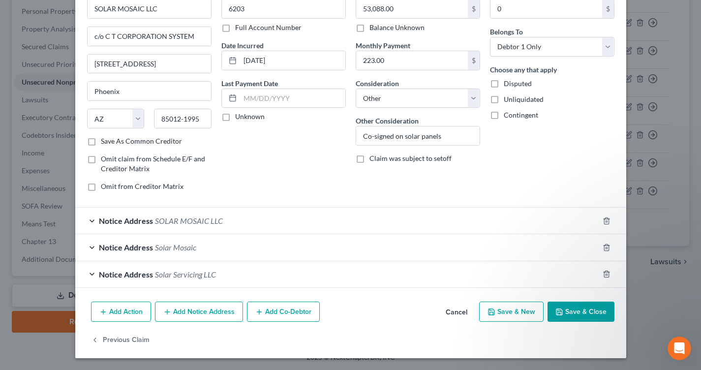
click at [213, 306] on button "Add Notice Address" at bounding box center [199, 311] width 88 height 21
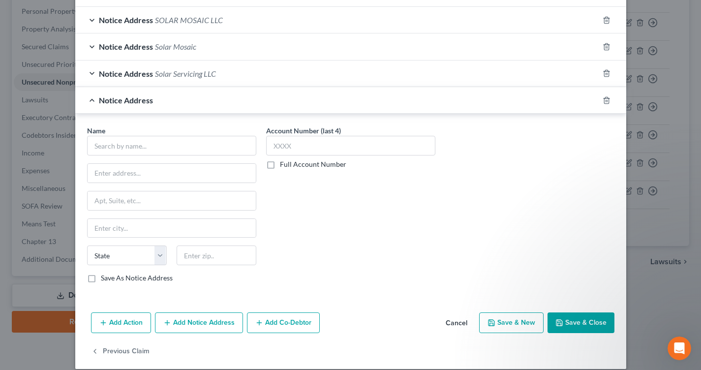
scroll to position [268, 0]
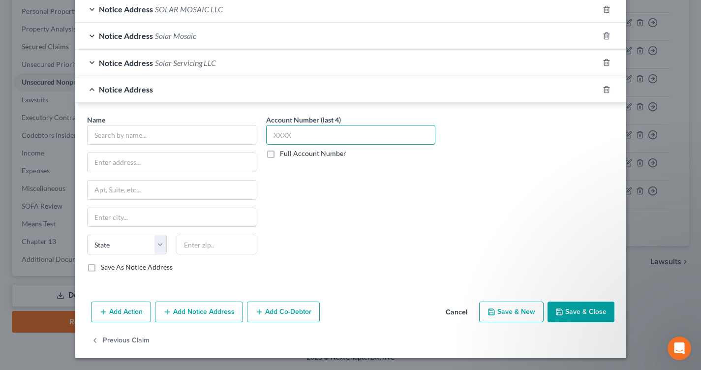
click at [329, 138] on input "text" at bounding box center [350, 135] width 169 height 20
type input "6203"
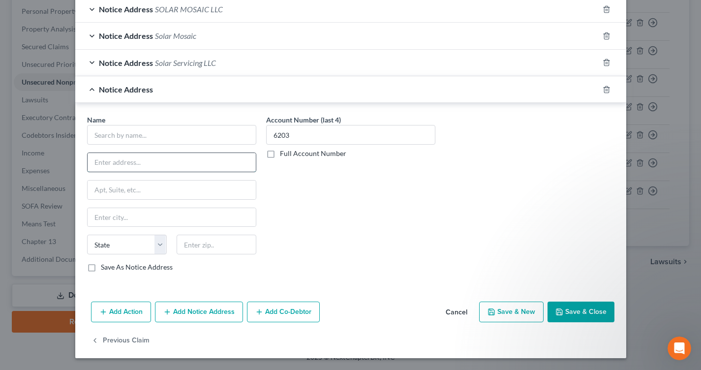
click at [188, 163] on input "text" at bounding box center [172, 162] width 168 height 19
type input "78080"
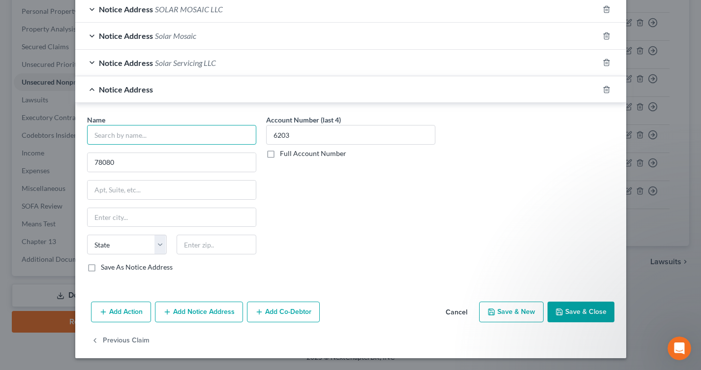
click at [218, 135] on input "text" at bounding box center [171, 135] width 169 height 20
paste input "Solar Servicing"
type input "Solar Servicing"
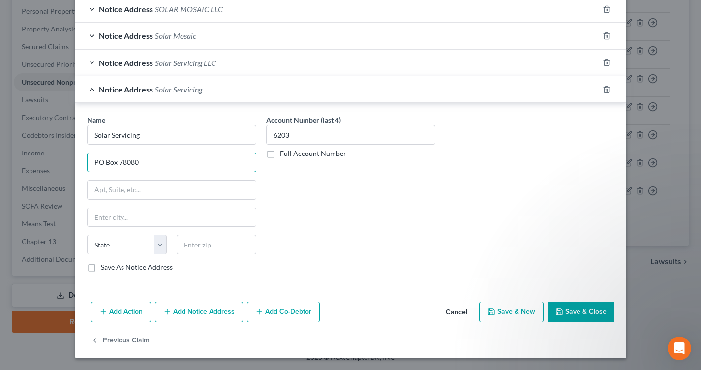
type input "PO Box 78080"
click at [205, 249] on input "text" at bounding box center [216, 245] width 80 height 20
paste input "85062-8080"
type input "85062"
click at [370, 271] on div "Account Number (last 4) 6203 Full Account Number" at bounding box center [350, 197] width 179 height 165
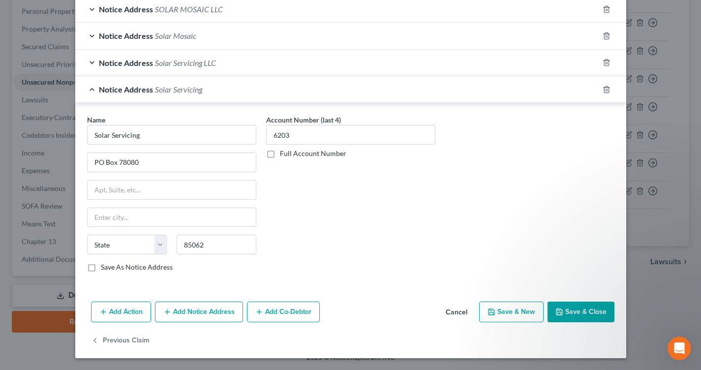
type input "Phoenix"
select select "3"
click at [213, 251] on input "85062" at bounding box center [216, 245] width 80 height 20
type input "8"
paste input "85062-8080"
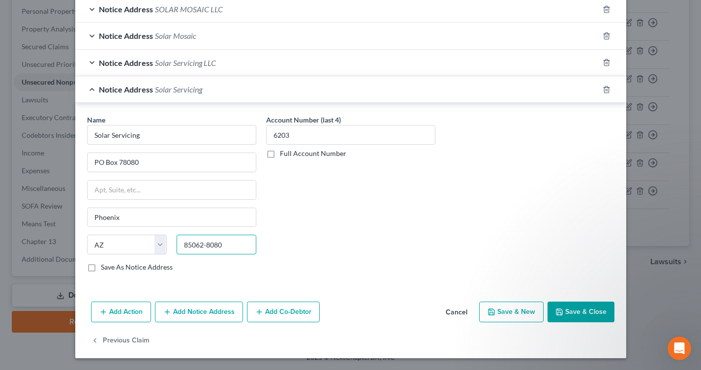
type input "85062-8080"
click at [101, 269] on label "Save As Notice Address" at bounding box center [137, 267] width 72 height 10
click at [105, 268] on input "Save As Notice Address" at bounding box center [108, 265] width 6 height 6
click at [566, 312] on button "Save & Close" at bounding box center [580, 311] width 67 height 21
checkbox input "false"
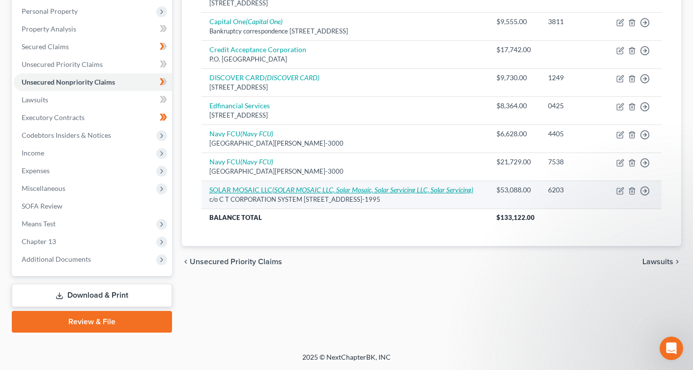
click at [381, 193] on icon "(SOLAR MOSAIC LLC, Solar Mosaic, Solar Servicing LLC, Solar Servicing)" at bounding box center [372, 189] width 201 height 8
select select "3"
select select "14"
select select "0"
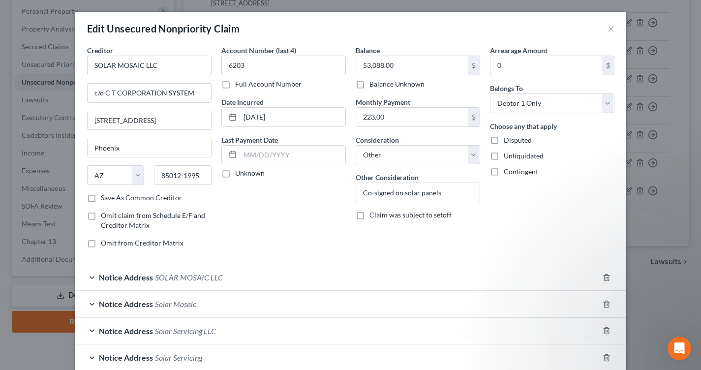
click at [434, 250] on div "Balance 53,088.00 $ Balance Unknown Balance Undetermined 53,088.00 $ Balance Un…" at bounding box center [418, 150] width 134 height 210
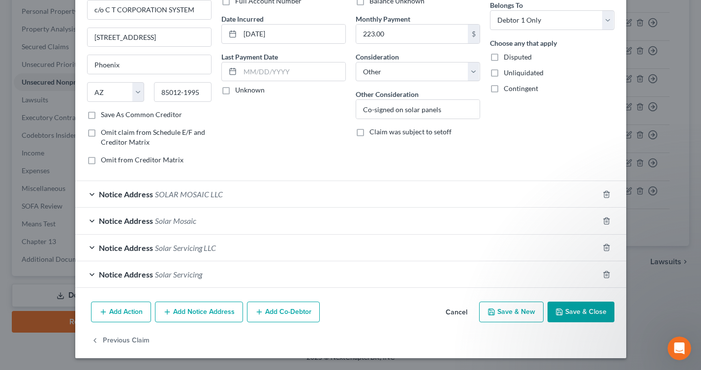
click at [221, 317] on button "Add Notice Address" at bounding box center [199, 311] width 88 height 21
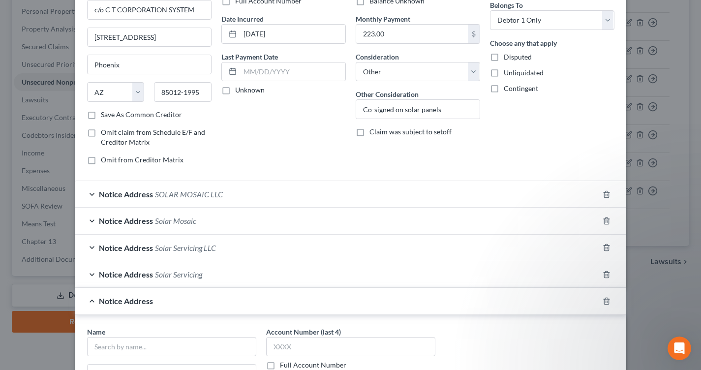
click at [360, 272] on div "Notice Address Solar Servicing" at bounding box center [336, 274] width 523 height 26
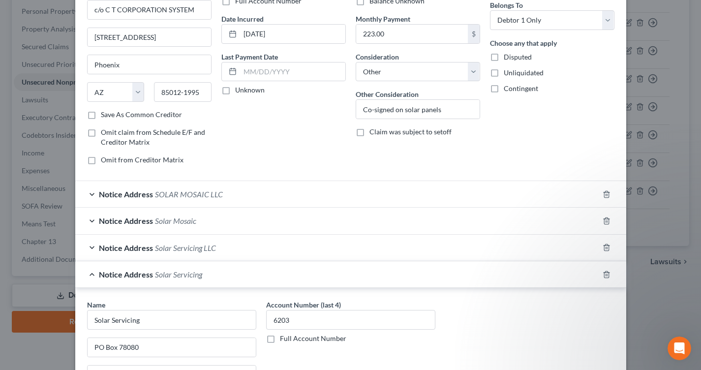
click at [360, 272] on div "Notice Address Solar Servicing" at bounding box center [336, 274] width 523 height 26
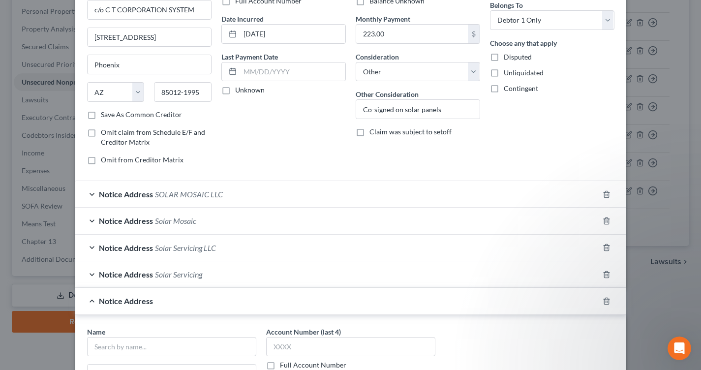
drag, startPoint x: 422, startPoint y: 151, endPoint x: 429, endPoint y: 193, distance: 41.9
click at [427, 160] on div "Balance 53,088.00 $ Balance Unknown Balance Undetermined 53,088.00 $ Balance Un…" at bounding box center [418, 67] width 134 height 210
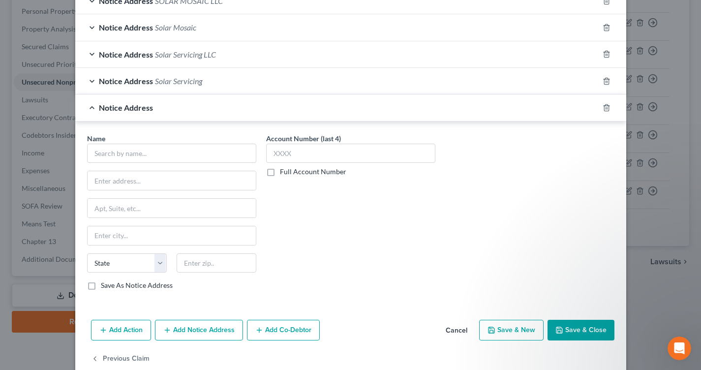
scroll to position [295, 0]
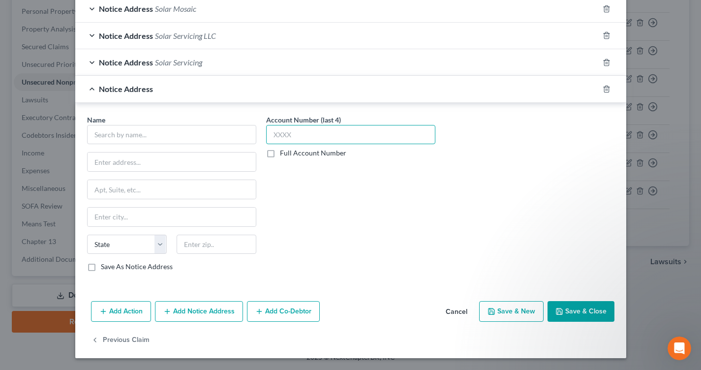
drag, startPoint x: 362, startPoint y: 138, endPoint x: 355, endPoint y: 145, distance: 9.7
click at [358, 139] on input "text" at bounding box center [350, 135] width 169 height 20
type input "6203"
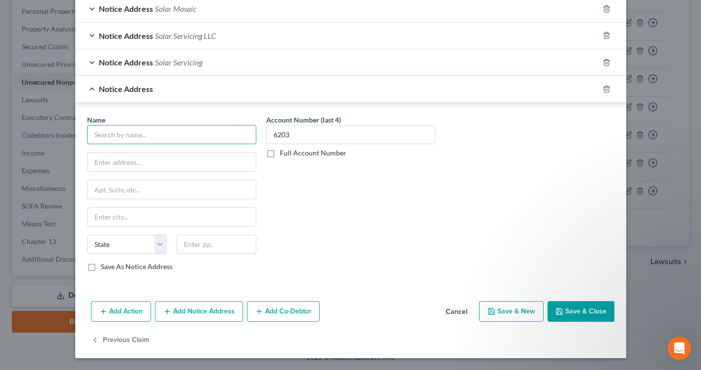
click at [215, 136] on input "text" at bounding box center [171, 135] width 169 height 20
paste input "SOLAR SERVICING LLC"
type input "SOLAR SERVICING LLC"
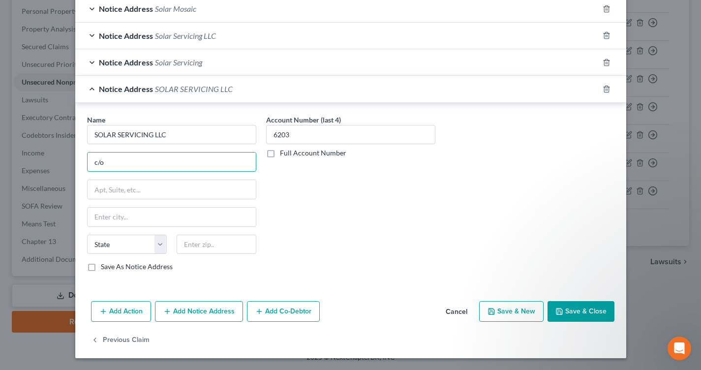
paste input "CT CORPORATION SYSTEM"
type input "c/o CT CORPORATION SYSTEM"
click at [207, 249] on input "text" at bounding box center [216, 245] width 80 height 20
type input "85012"
type input "Phoenix"
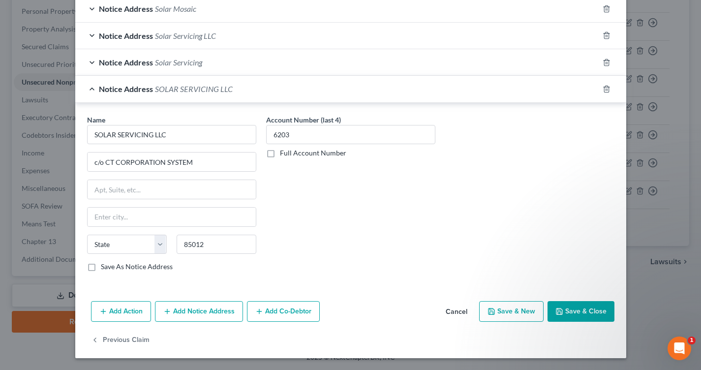
select select "3"
type input "85012-1995"
click at [195, 187] on input "text" at bounding box center [172, 189] width 168 height 19
paste input "[STREET_ADDRESS]"
type input "[STREET_ADDRESS]"
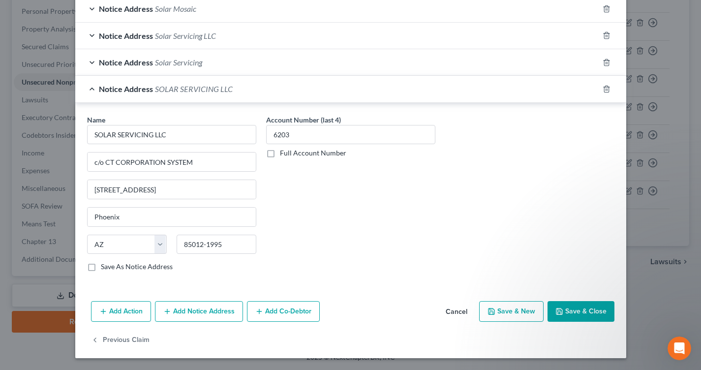
click at [101, 270] on label "Save As Notice Address" at bounding box center [137, 267] width 72 height 10
click at [105, 268] on input "Save As Notice Address" at bounding box center [108, 265] width 6 height 6
checkbox input "true"
drag, startPoint x: 116, startPoint y: 198, endPoint x: 131, endPoint y: 196, distance: 15.3
click at [131, 196] on input "[STREET_ADDRESS]" at bounding box center [172, 189] width 168 height 19
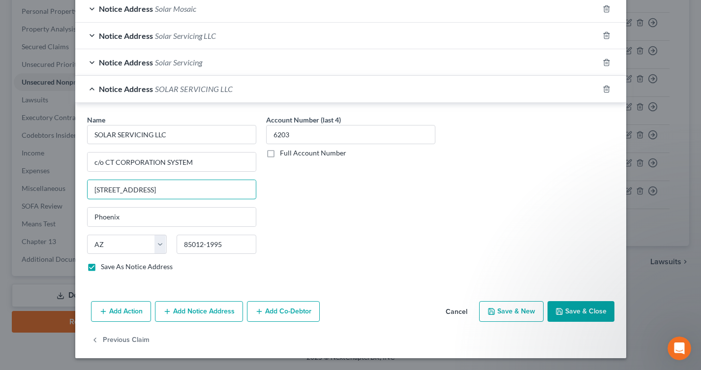
type input "[STREET_ADDRESS]"
click at [564, 302] on button "Save & Close" at bounding box center [580, 311] width 67 height 21
checkbox input "false"
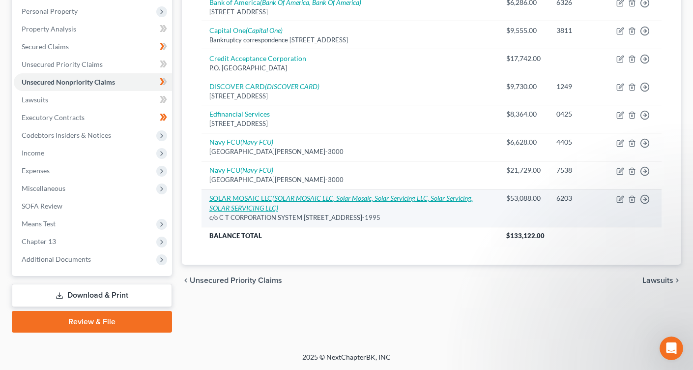
click at [400, 196] on icon "(SOLAR MOSAIC LLC, Solar Mosaic, Solar Servicing LLC, Solar Servicing, SOLAR SE…" at bounding box center [341, 203] width 264 height 18
select select "3"
select select "14"
select select "0"
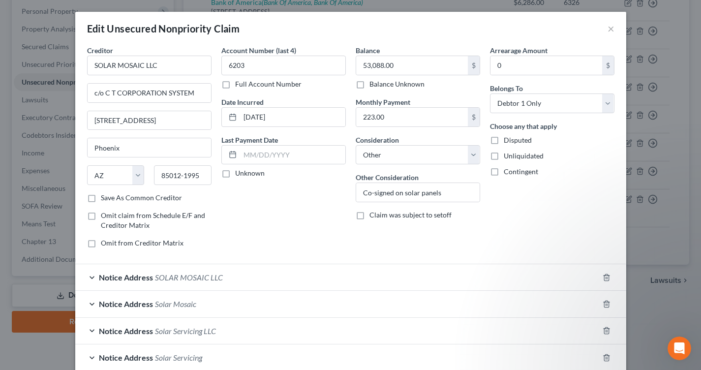
click at [420, 241] on div "Balance 53,088.00 $ Balance Unknown Balance Undetermined 53,088.00 $ Balance Un…" at bounding box center [418, 150] width 134 height 210
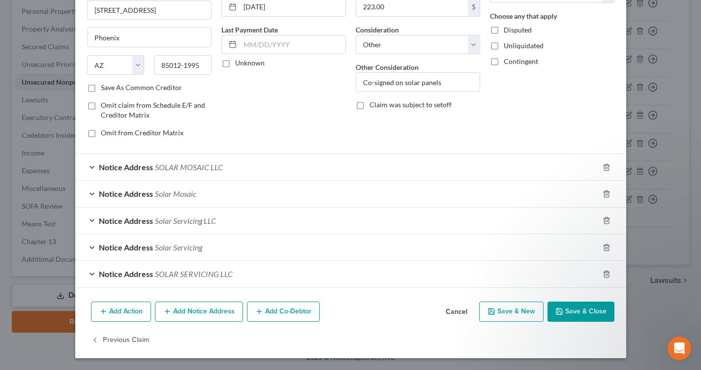
click at [219, 305] on button "Add Notice Address" at bounding box center [199, 311] width 88 height 21
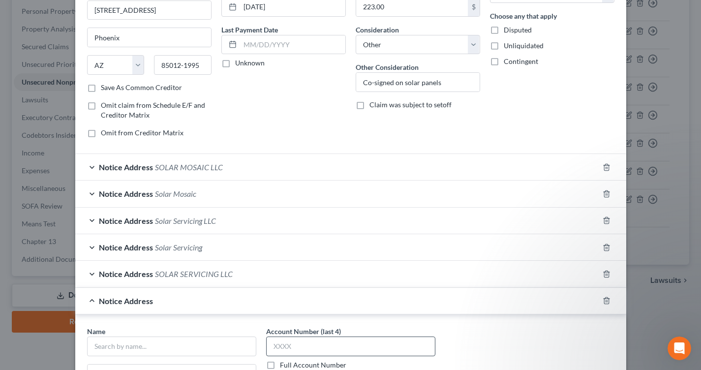
scroll to position [322, 0]
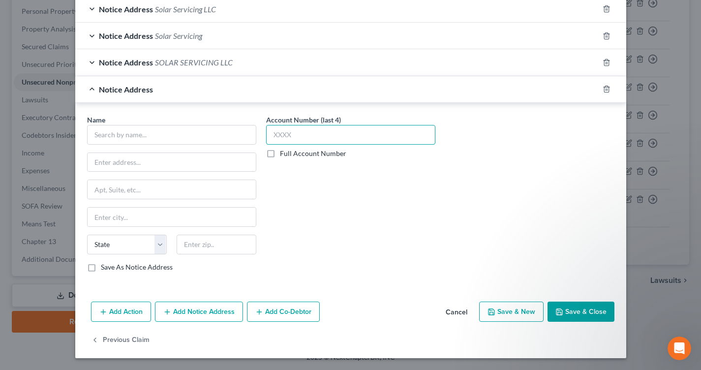
click at [327, 136] on input "text" at bounding box center [350, 135] width 169 height 20
type input "6203"
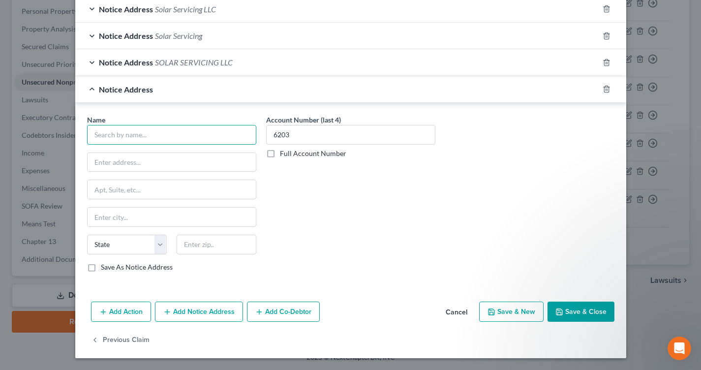
click at [202, 131] on input "text" at bounding box center [171, 135] width 169 height 20
paste input "[PERSON_NAME] LLP"
type input "[PERSON_NAME] LLP"
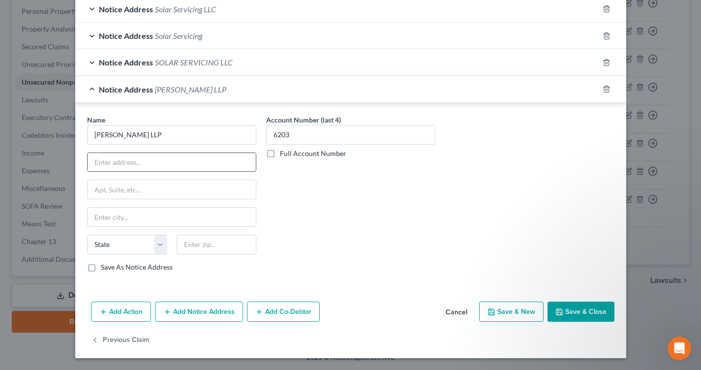
click at [212, 165] on input "text" at bounding box center [172, 162] width 168 height 19
paste input "[STREET_ADDRESS][PERSON_NAME]"
type input "[STREET_ADDRESS][PERSON_NAME]"
click at [212, 244] on input "text" at bounding box center [216, 245] width 80 height 20
paste input "77002-3008"
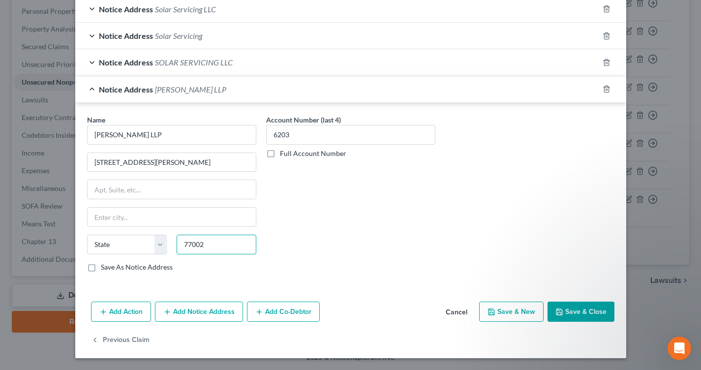
type input "77002"
click at [350, 265] on div "Account Number (last 4) 6203 Full Account Number" at bounding box center [350, 197] width 179 height 165
type input "[GEOGRAPHIC_DATA]"
select select "45"
drag, startPoint x: 210, startPoint y: 248, endPoint x: 174, endPoint y: 244, distance: 36.5
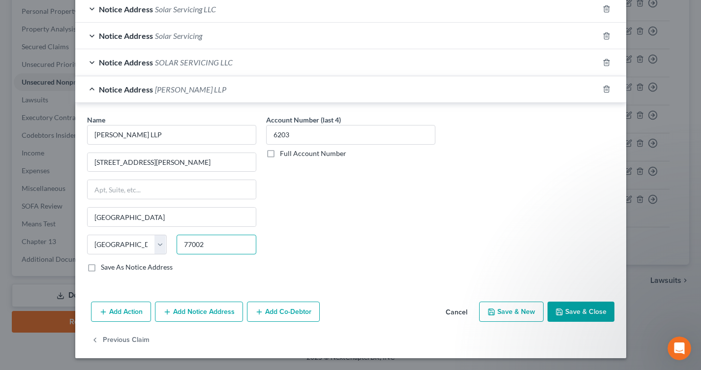
click at [176, 244] on input "77002" at bounding box center [216, 245] width 80 height 20
paste input "-3008"
type input "77002-3008"
click at [157, 263] on label "Save As Notice Address" at bounding box center [137, 267] width 72 height 10
click at [111, 263] on input "Save As Notice Address" at bounding box center [108, 265] width 6 height 6
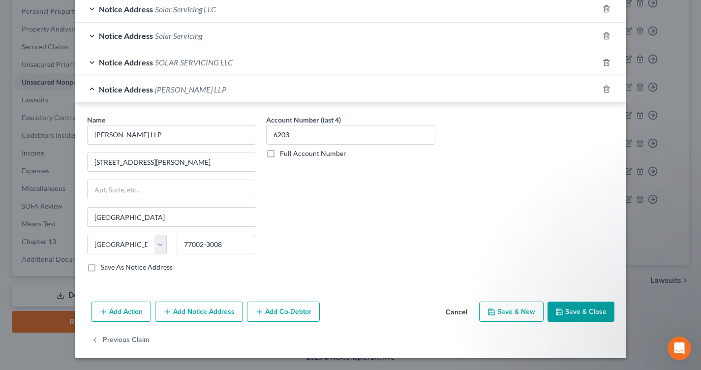
checkbox input "true"
click at [169, 166] on input "[STREET_ADDRESS][PERSON_NAME]" at bounding box center [172, 162] width 168 height 19
type input "6"
paste input "[STREET_ADDRESS][PERSON_NAME]"
type input "[STREET_ADDRESS][PERSON_NAME]"
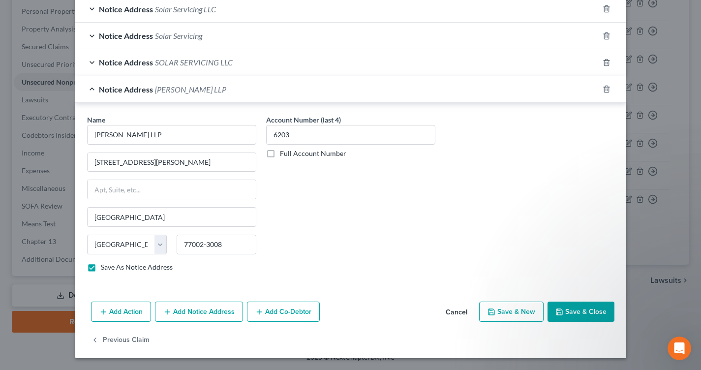
click at [484, 307] on button "Save & New" at bounding box center [511, 311] width 64 height 21
checkbox input "false"
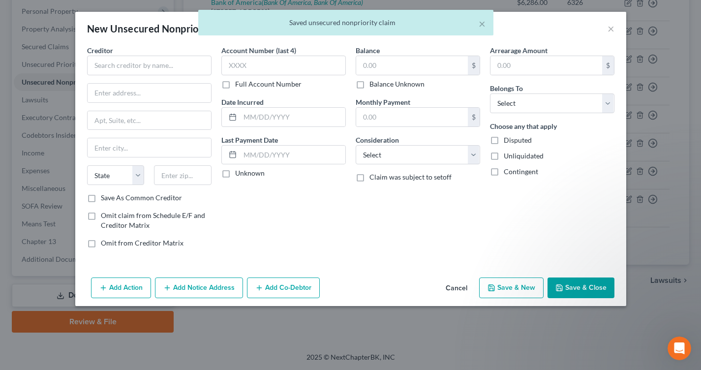
click at [455, 292] on button "Cancel" at bounding box center [456, 288] width 37 height 20
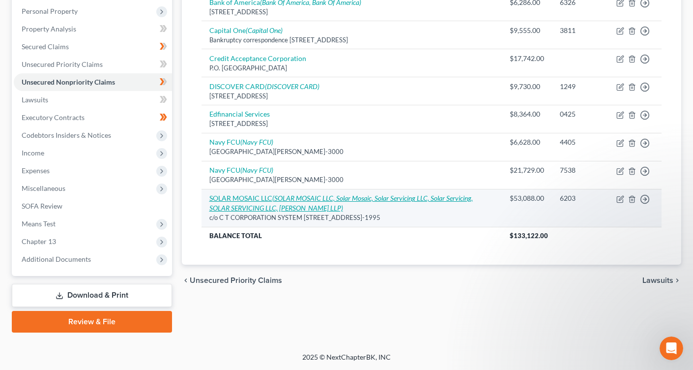
click at [444, 201] on icon "(SOLAR MOSAIC LLC, Solar Mosaic, Solar Servicing LLC, Solar Servicing, SOLAR SE…" at bounding box center [341, 203] width 264 height 18
select select "3"
select select "14"
select select "0"
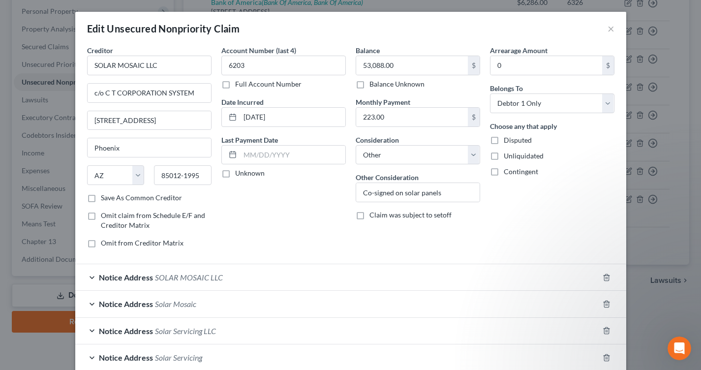
click at [501, 238] on div "Arrearage Amount 0 $ Belongs To * Select Debtor 1 Only Debtor 2 Only Debtor 1 A…" at bounding box center [552, 150] width 134 height 210
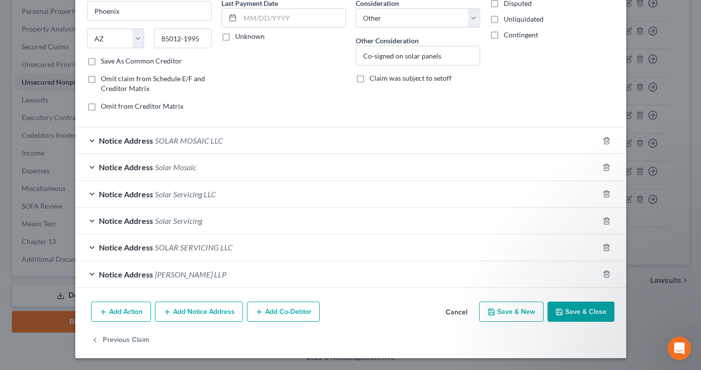
click at [221, 309] on button "Add Notice Address" at bounding box center [199, 311] width 88 height 21
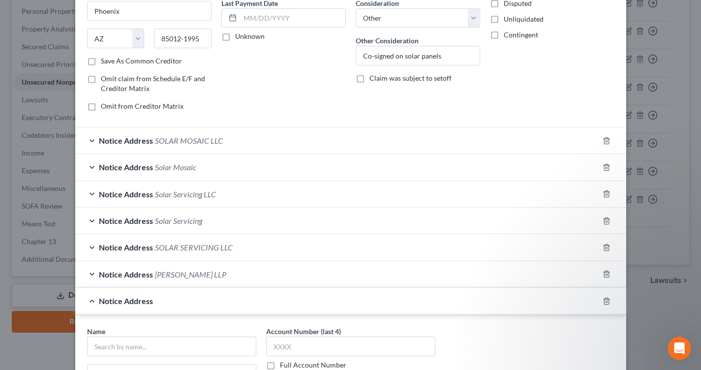
click at [264, 244] on div "Notice Address SOLAR SERVICING LLC" at bounding box center [336, 247] width 523 height 26
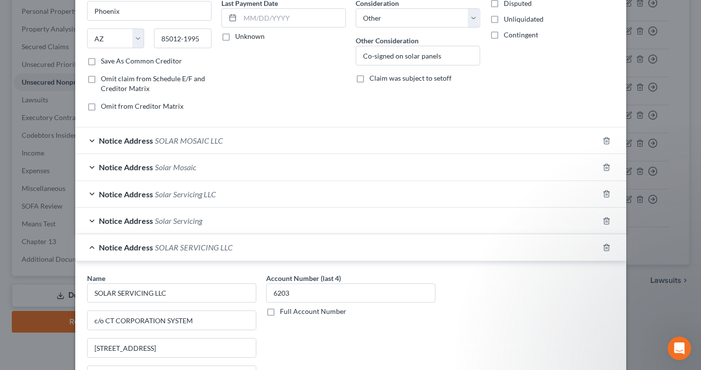
click at [264, 244] on div "Notice Address SOLAR SERVICING LLC" at bounding box center [336, 247] width 523 height 26
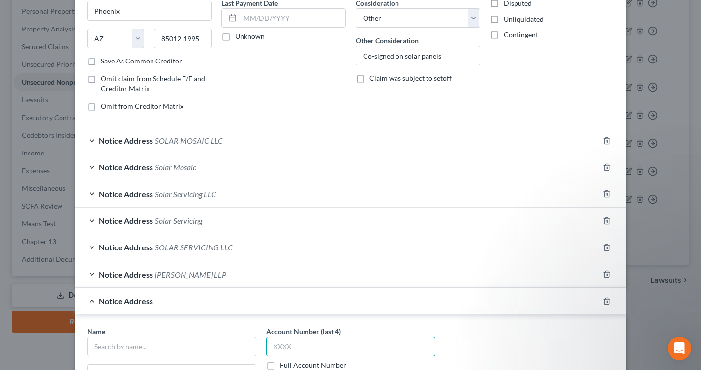
click at [286, 339] on input "text" at bounding box center [350, 346] width 169 height 20
type input "6203"
click at [358, 108] on div "Balance 53,088.00 $ Balance Unknown Balance Undetermined 53,088.00 $ Balance Un…" at bounding box center [418, 14] width 134 height 210
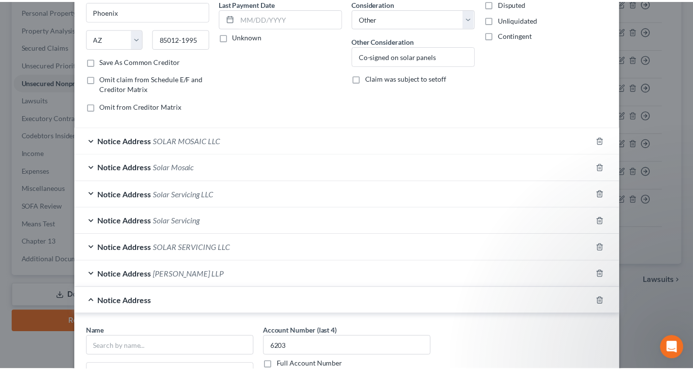
scroll to position [348, 0]
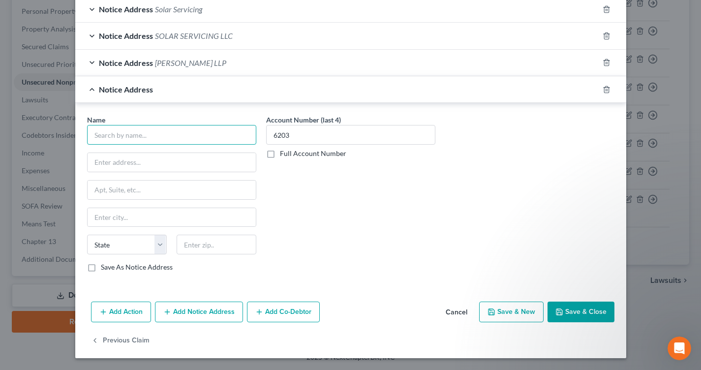
click at [207, 136] on input "text" at bounding box center [171, 135] width 169 height 20
paste input "[PERSON_NAME] LLP"
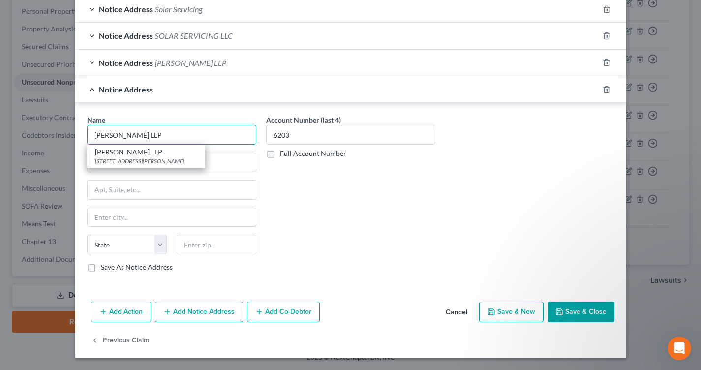
type input "[PERSON_NAME] LLP"
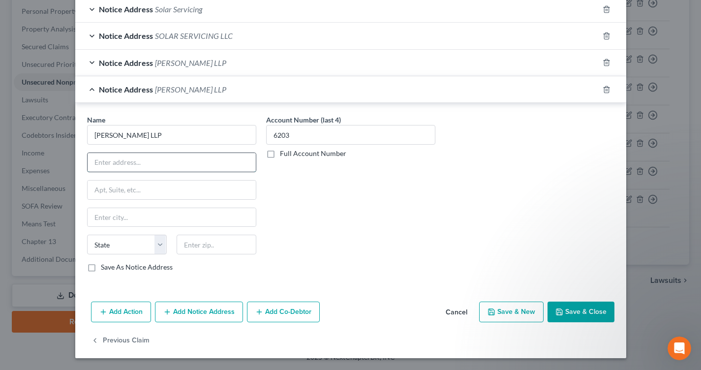
click at [210, 163] on input "text" at bounding box center [172, 162] width 168 height 19
paste input "[STREET_ADDRESS][PERSON_NAME]"
type input "[STREET_ADDRESS][PERSON_NAME]"
click at [207, 249] on input "text" at bounding box center [216, 245] width 80 height 20
type input "60606"
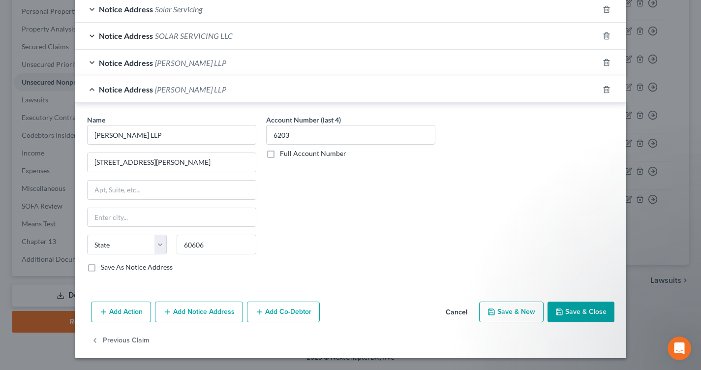
type input "[GEOGRAPHIC_DATA]"
select select "14"
click at [399, 201] on div "Account Number (last 4) 6203 Full Account Number" at bounding box center [350, 197] width 179 height 165
drag, startPoint x: 215, startPoint y: 248, endPoint x: 173, endPoint y: 248, distance: 42.8
click at [176, 248] on input "60606" at bounding box center [216, 245] width 80 height 20
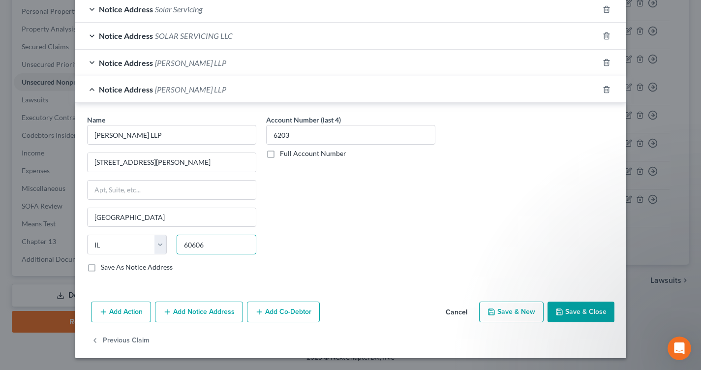
paste input "-4608"
type input "60606-4608"
click at [101, 266] on label "Save As Notice Address" at bounding box center [137, 267] width 72 height 10
click at [105, 266] on input "Save As Notice Address" at bounding box center [108, 265] width 6 height 6
checkbox input "true"
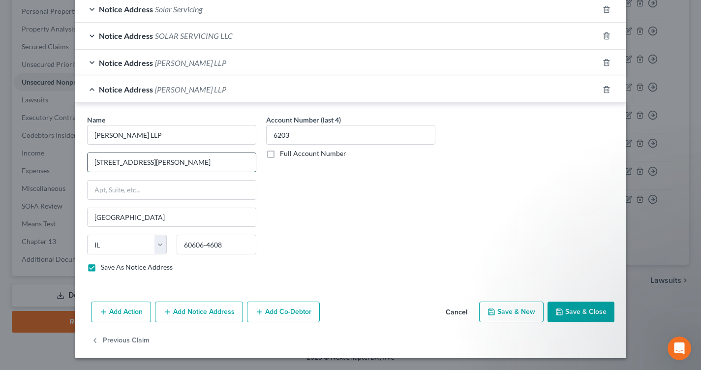
click at [171, 160] on input "[STREET_ADDRESS][PERSON_NAME]" at bounding box center [172, 162] width 168 height 19
type input "[STREET_ADDRESS][PERSON_NAME]"
click at [563, 308] on button "Save & Close" at bounding box center [580, 311] width 67 height 21
checkbox input "false"
